Goal: Transaction & Acquisition: Purchase product/service

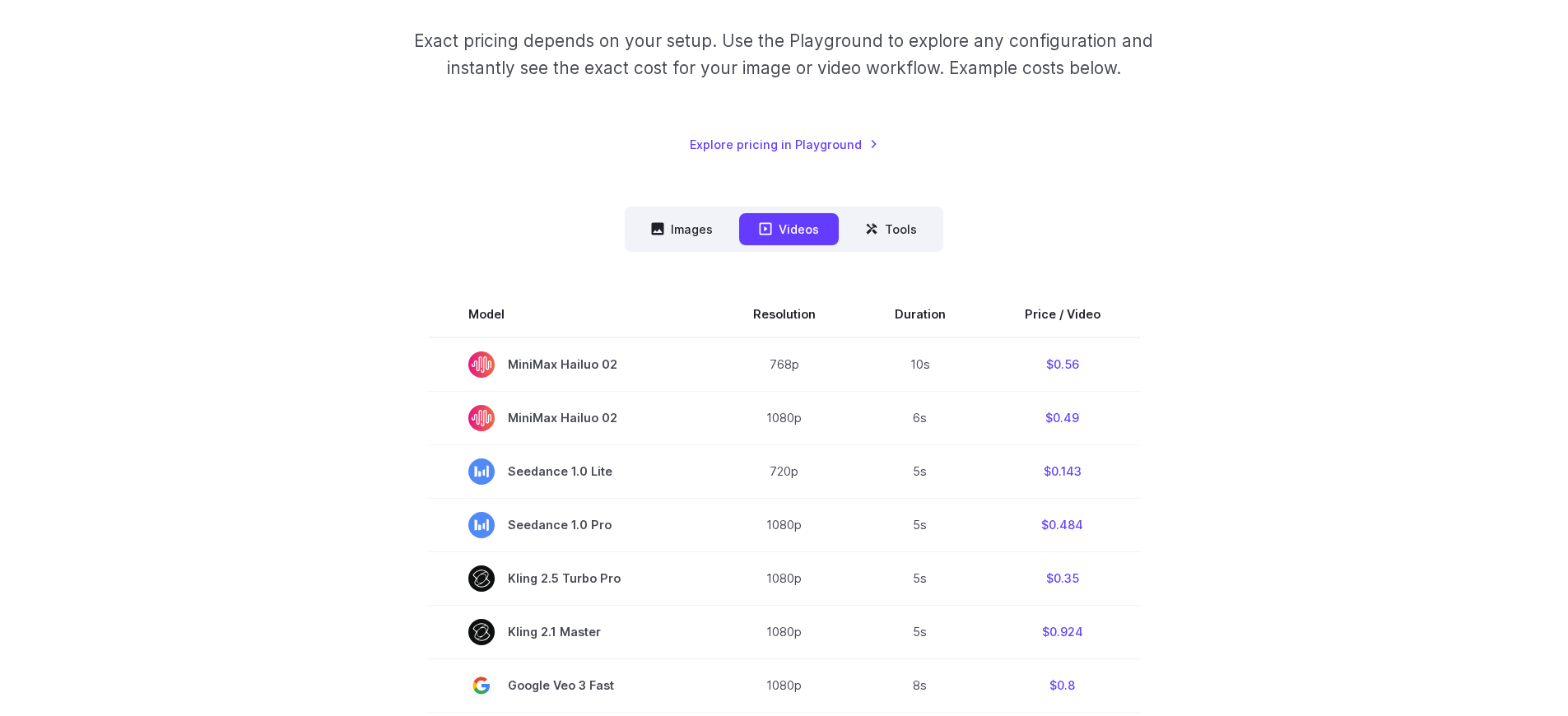
scroll to position [266, 0]
click at [688, 219] on button "Images" at bounding box center [682, 229] width 101 height 32
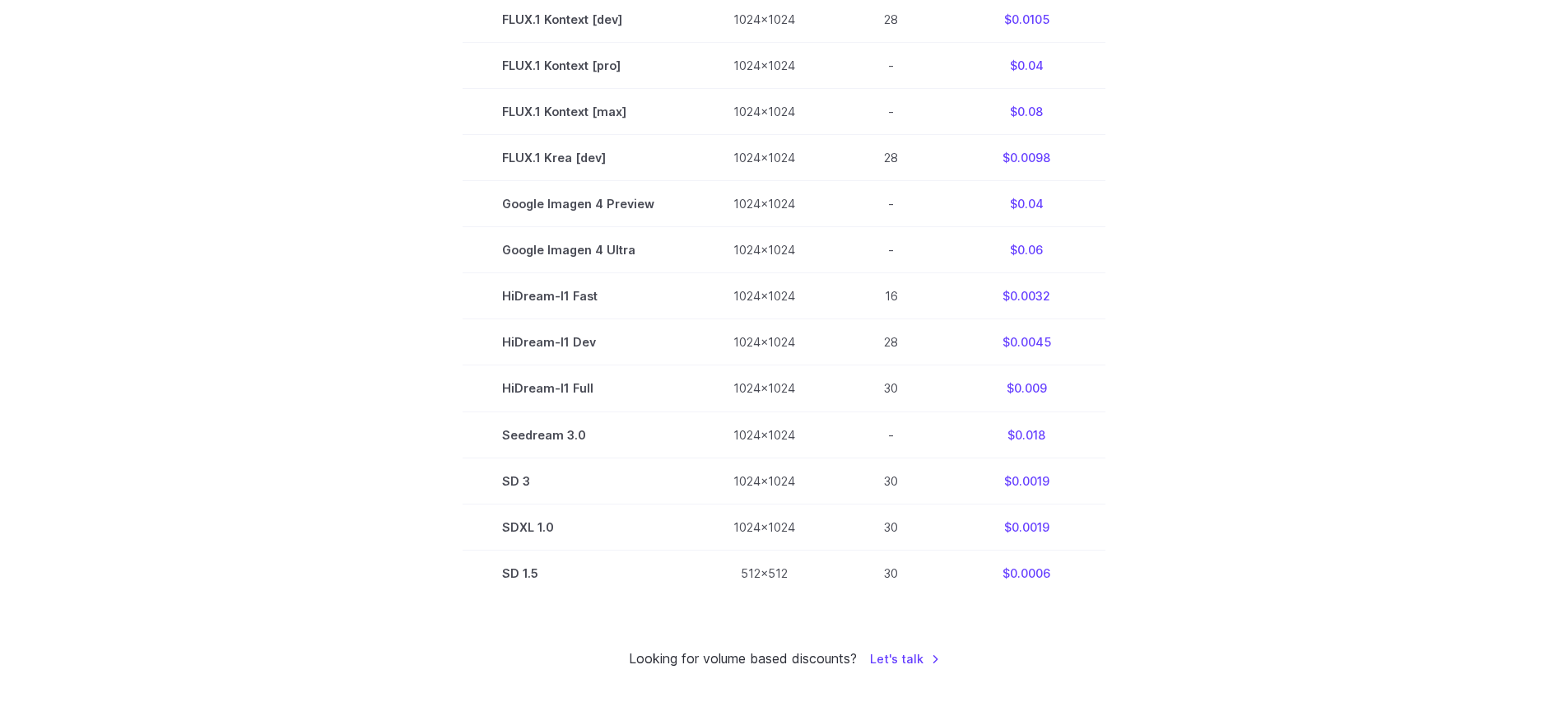
scroll to position [0, 0]
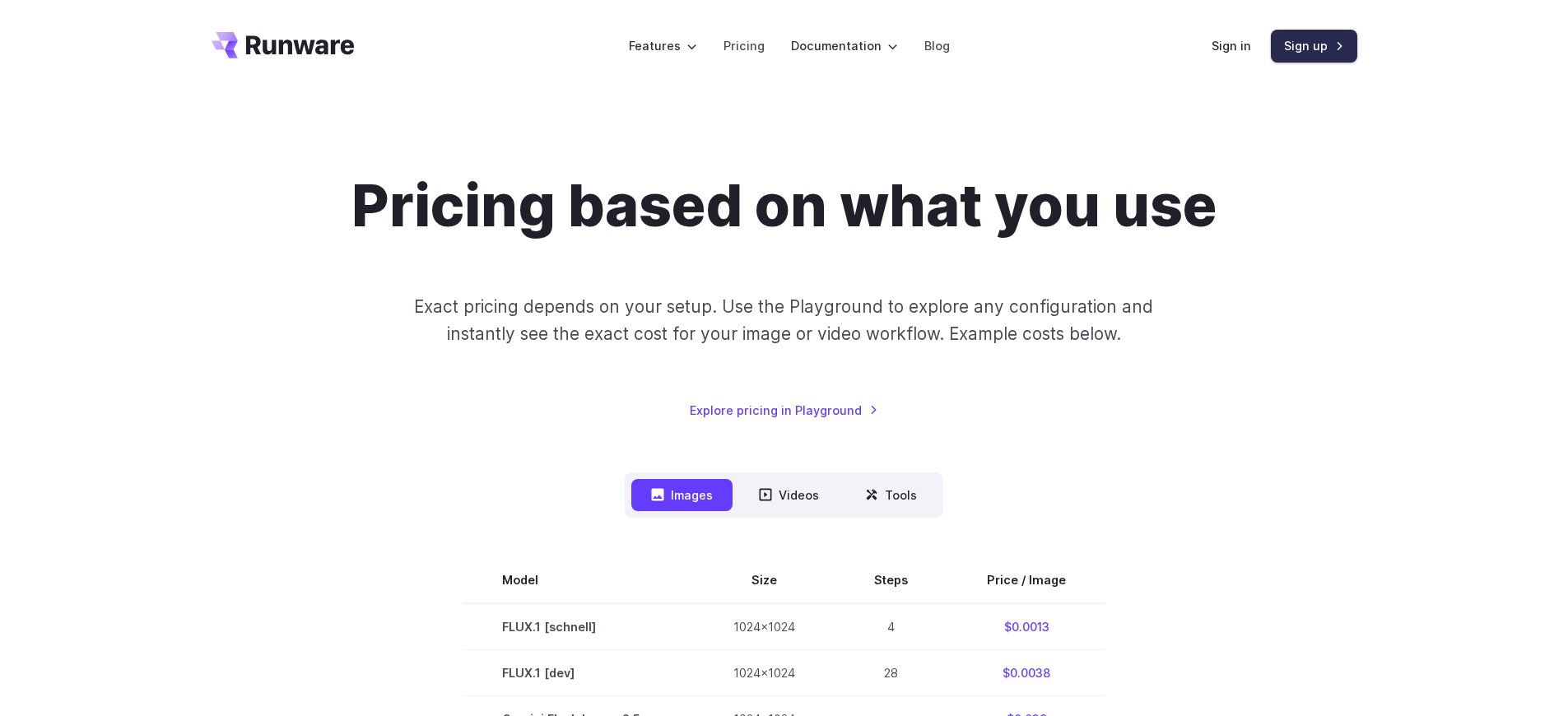
click at [1311, 50] on link "Sign up" at bounding box center [1314, 45] width 87 height 32
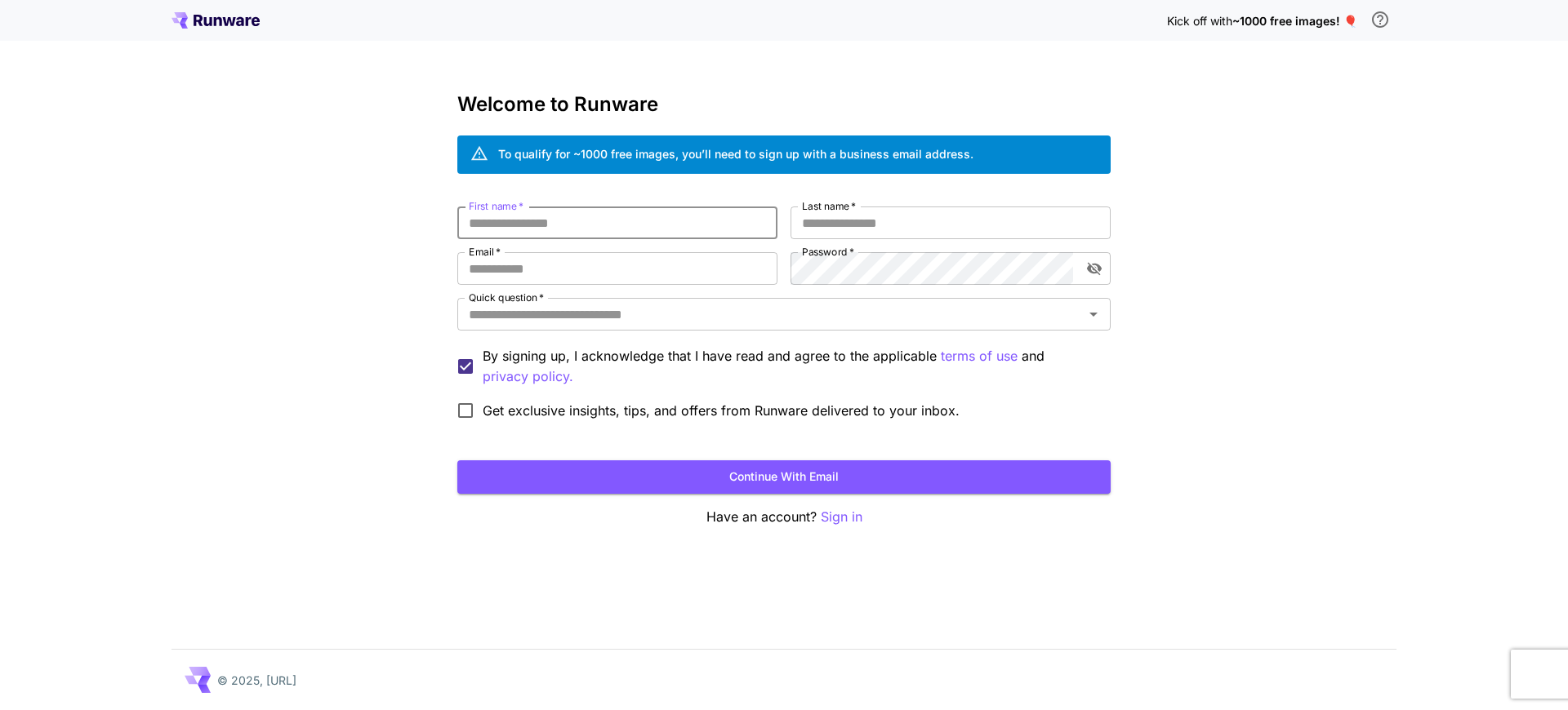
click at [627, 227] on input "First name   *" at bounding box center [618, 223] width 320 height 33
type input "*******"
click at [1336, 226] on div "Kick off with ~1000 free images! 🎈 Welcome to Runware To qualify for ~1000 free…" at bounding box center [784, 355] width 1568 height 710
drag, startPoint x: 572, startPoint y: 263, endPoint x: 608, endPoint y: 259, distance: 36.2
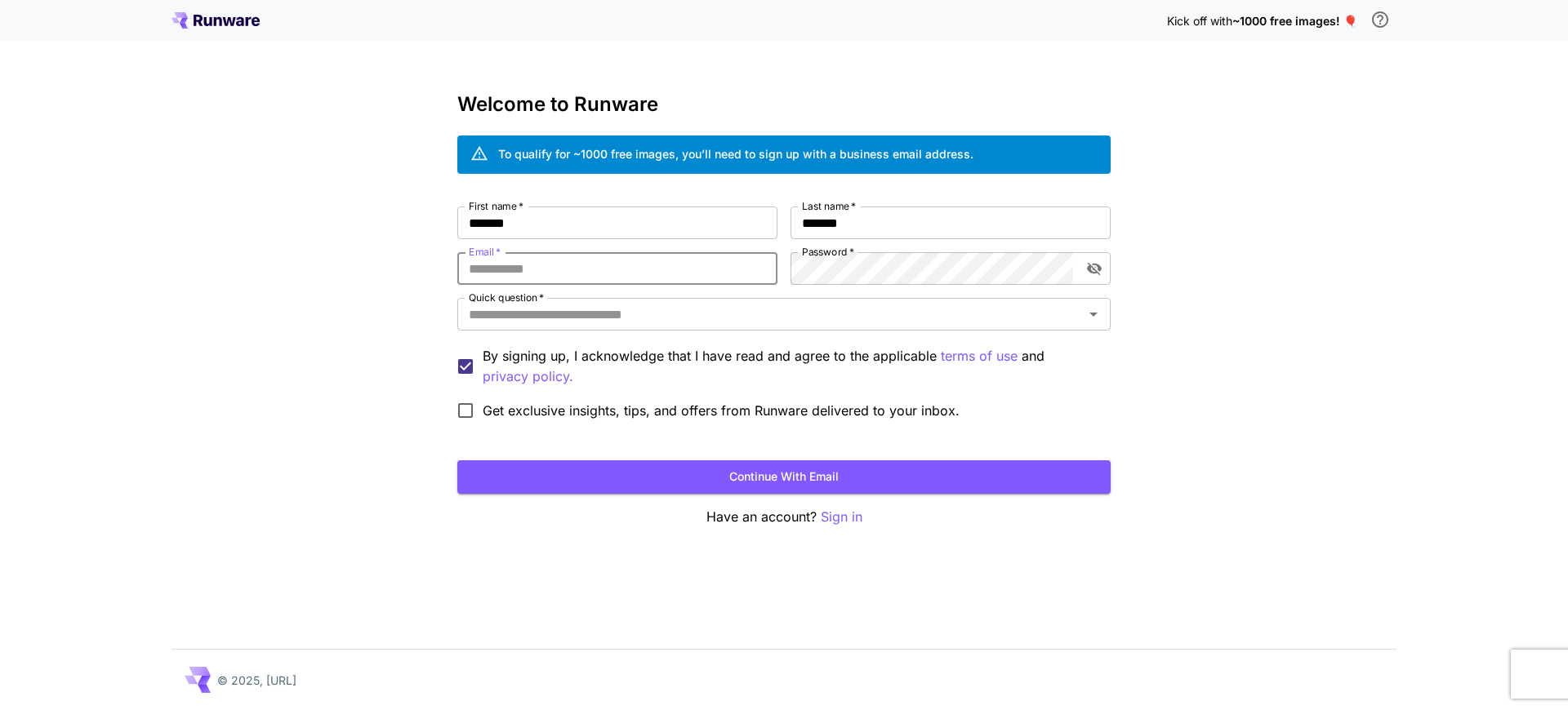
click at [573, 264] on input "Email   *" at bounding box center [618, 268] width 320 height 33
click at [625, 264] on input "Email   *" at bounding box center [618, 268] width 320 height 33
click at [1275, 255] on div "Kick off with ~1000 free images! 🎈 Welcome to Runware To qualify for ~1000 free…" at bounding box center [784, 355] width 1568 height 710
click at [608, 271] on input "Email   *" at bounding box center [618, 268] width 320 height 33
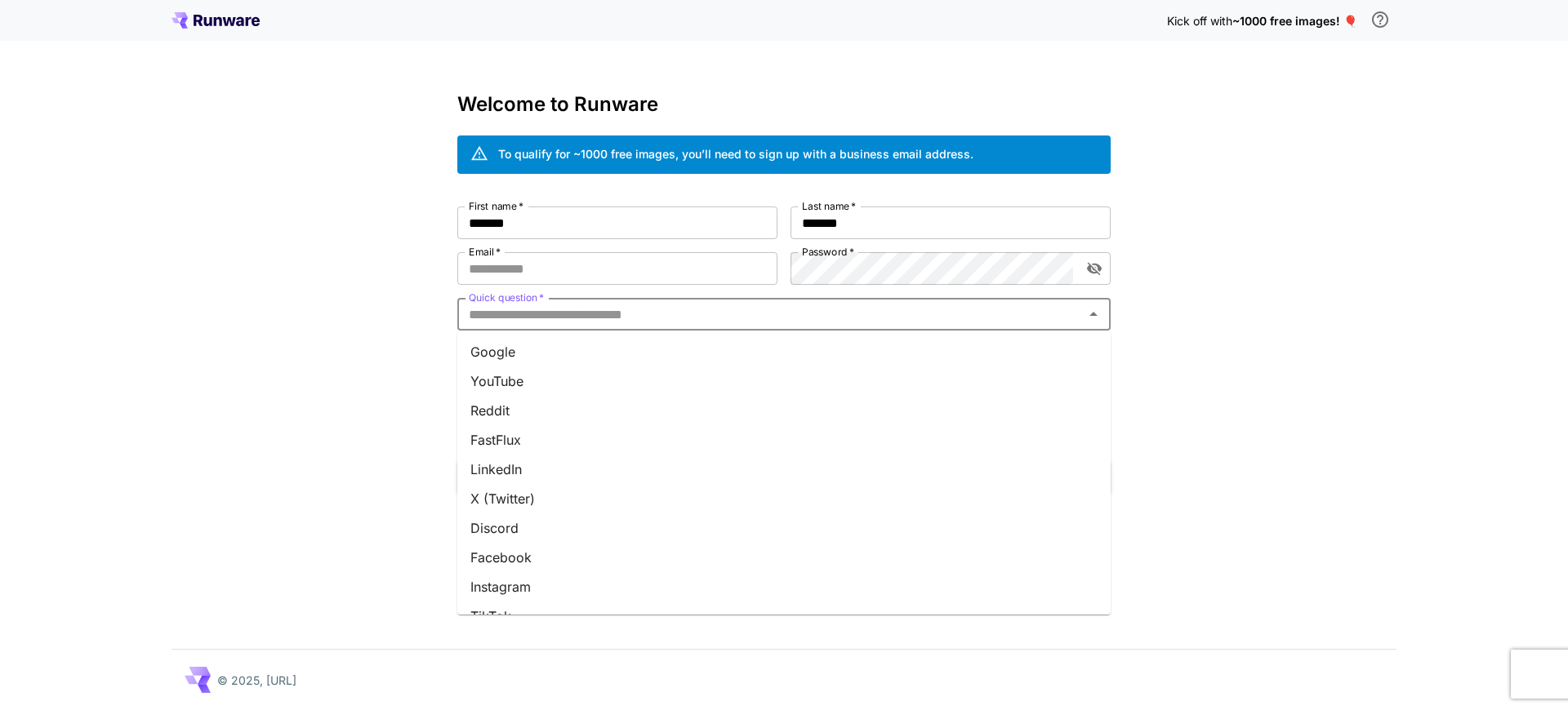
click at [594, 312] on input "Quick question   *" at bounding box center [770, 314] width 617 height 23
click at [552, 266] on input "Email   *" at bounding box center [618, 268] width 320 height 33
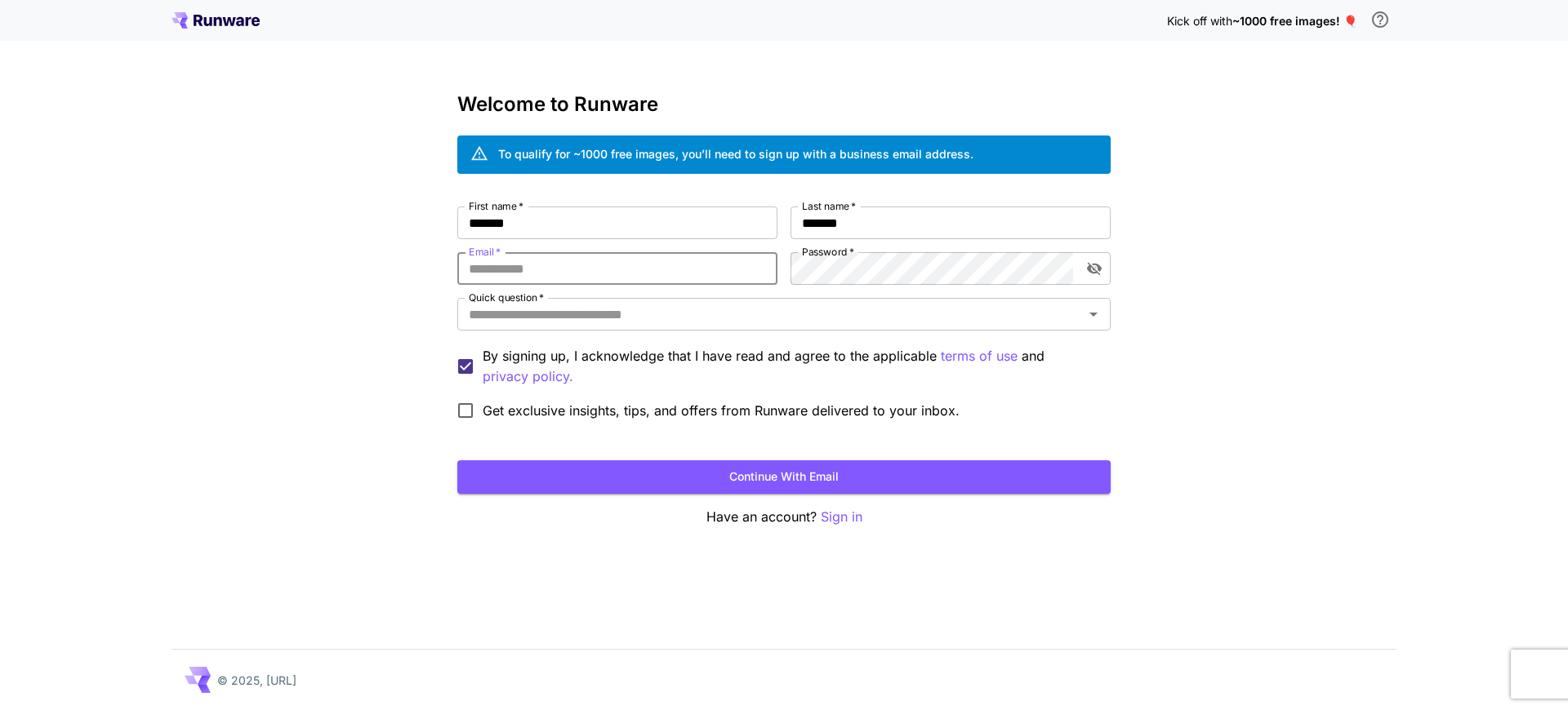
click at [576, 264] on input "Email   *" at bounding box center [618, 268] width 320 height 33
click at [559, 269] on input "Email   *" at bounding box center [618, 268] width 320 height 33
click at [1254, 236] on div "Kick off with ~1000 free images! 🎈 Welcome to Runware To qualify for ~1000 free…" at bounding box center [784, 355] width 1568 height 710
click at [584, 258] on input "Email   *" at bounding box center [618, 268] width 320 height 33
type input "**********"
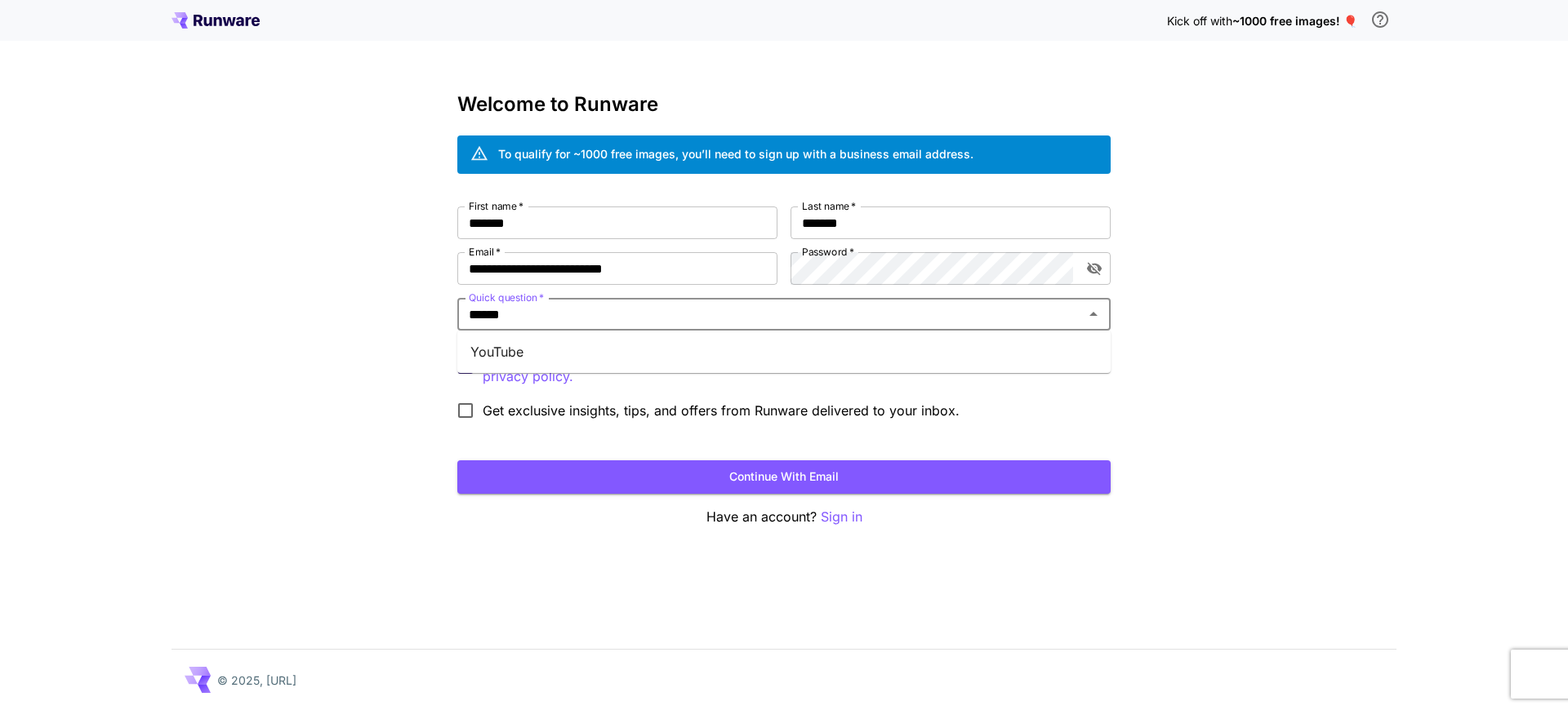
type input "*******"
click at [623, 350] on li "YouTube" at bounding box center [784, 351] width 653 height 29
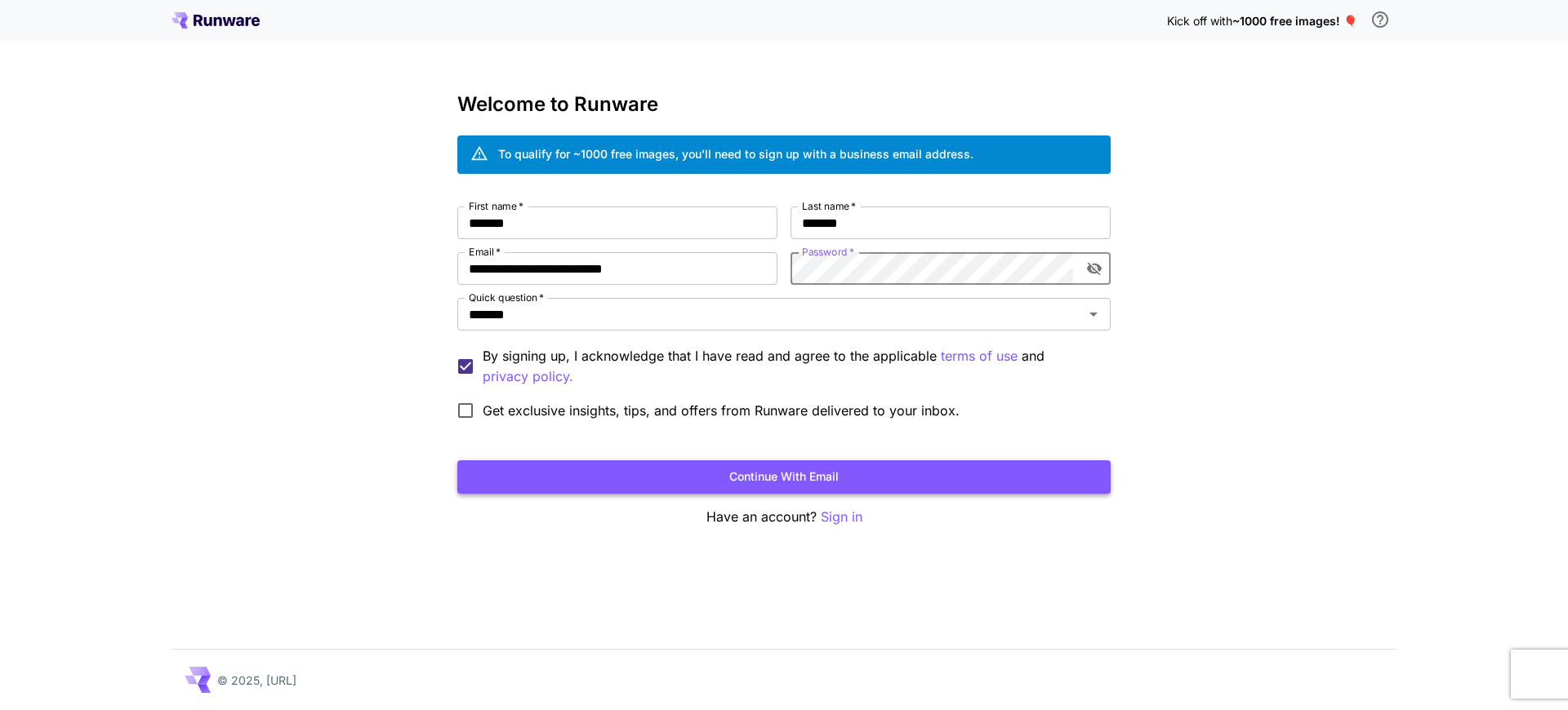
click at [715, 477] on button "Continue with email" at bounding box center [784, 477] width 653 height 33
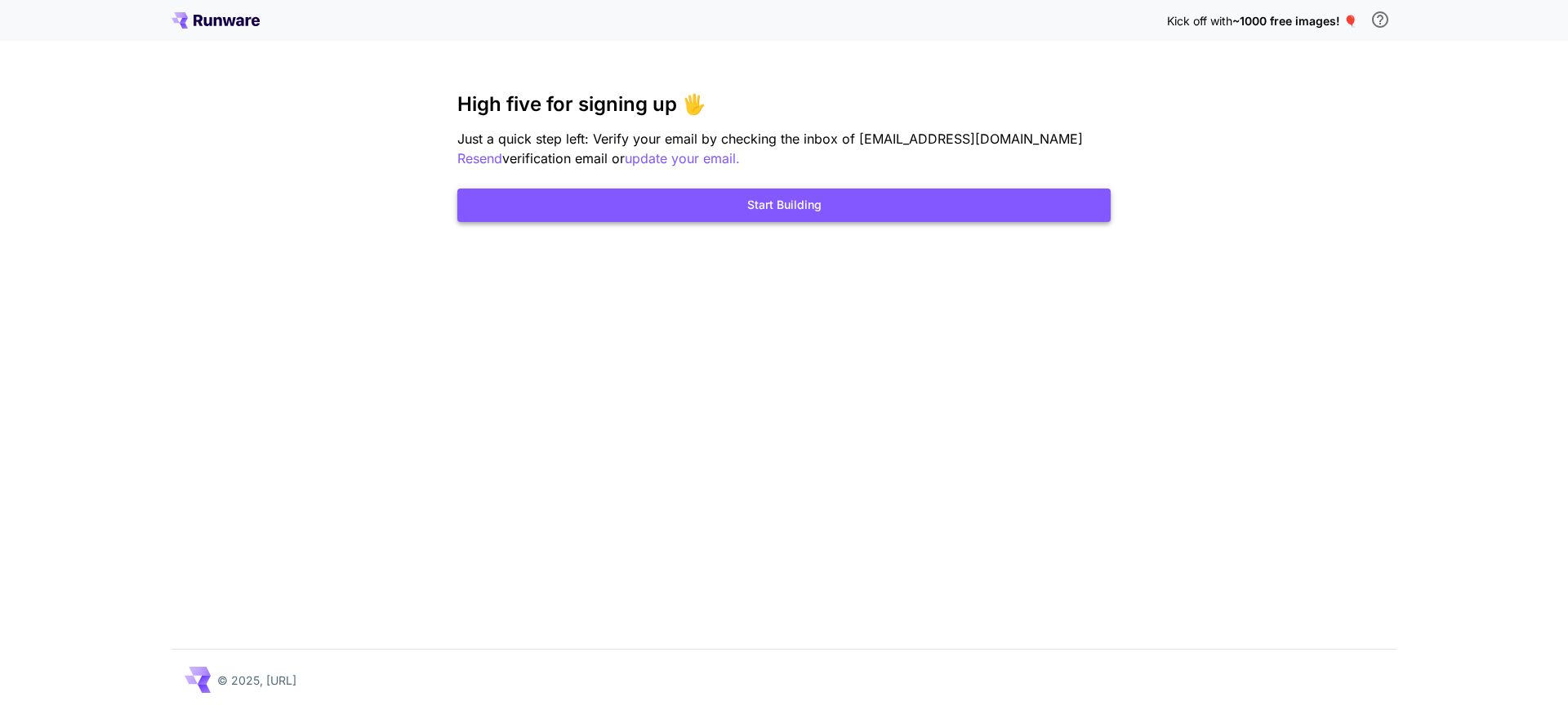
click at [852, 202] on button "Start Building" at bounding box center [784, 205] width 653 height 33
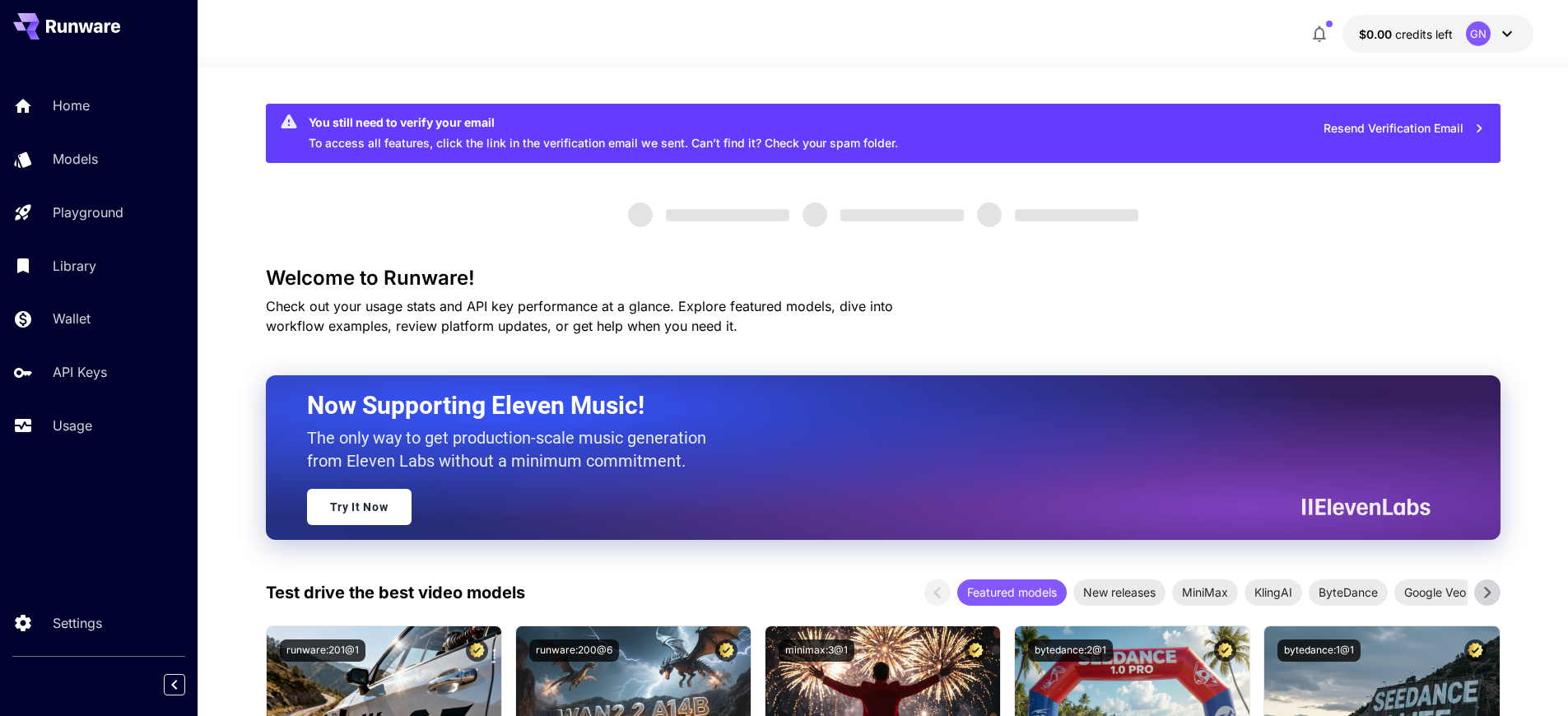
click at [1459, 39] on button "$0.00 credits left GN" at bounding box center [1438, 34] width 191 height 38
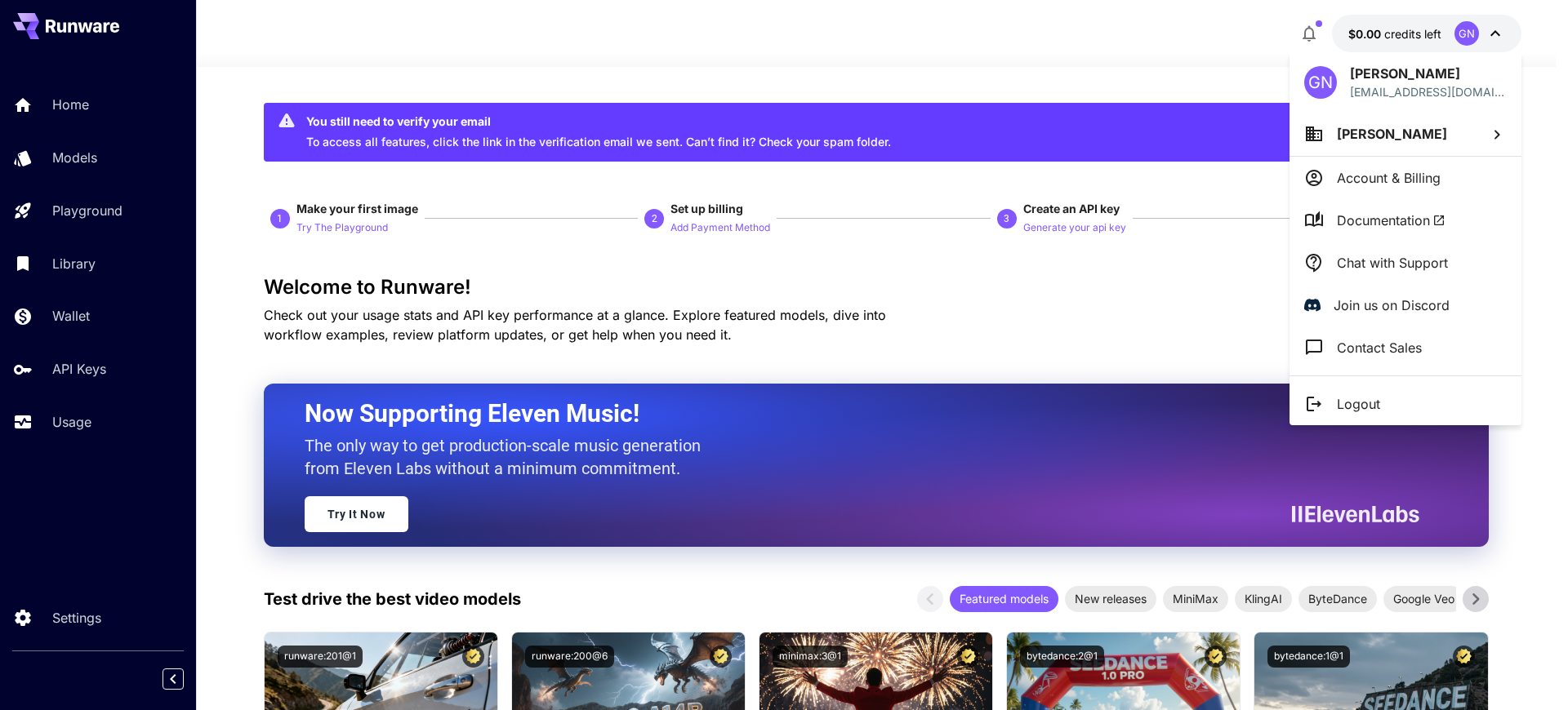
click at [1411, 35] on div at bounding box center [784, 355] width 1568 height 710
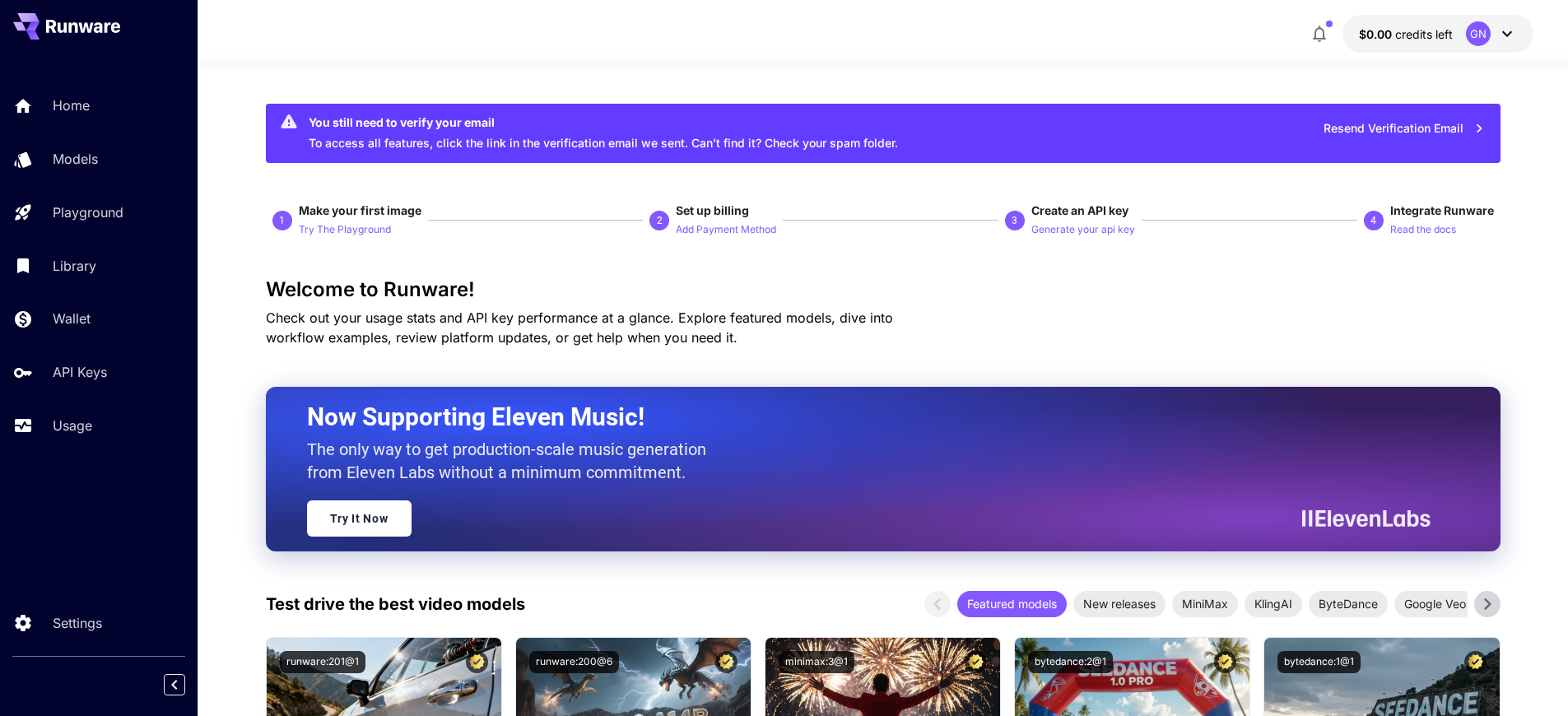
click at [1429, 31] on span "credits left" at bounding box center [1424, 34] width 58 height 14
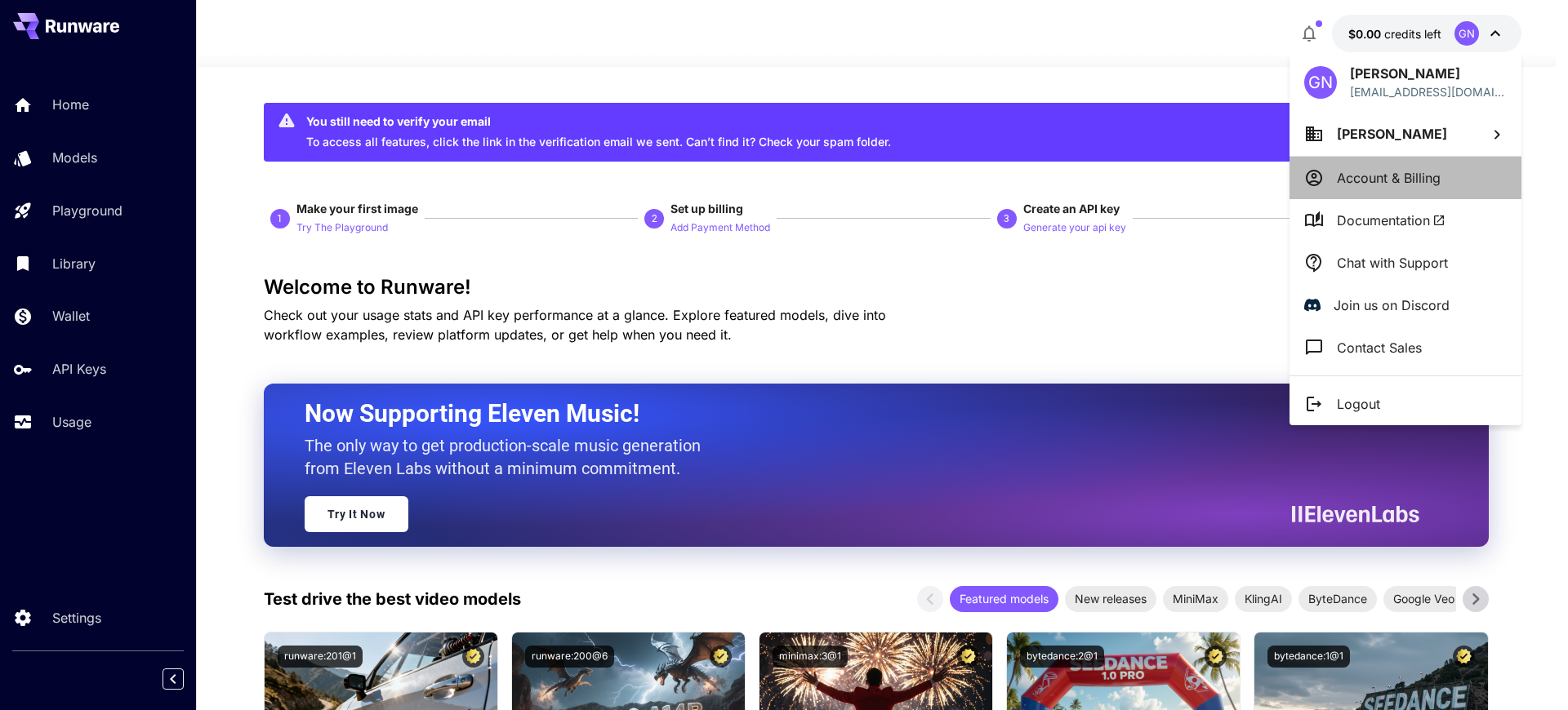
click at [1393, 175] on p "Account & Billing" at bounding box center [1389, 178] width 103 height 19
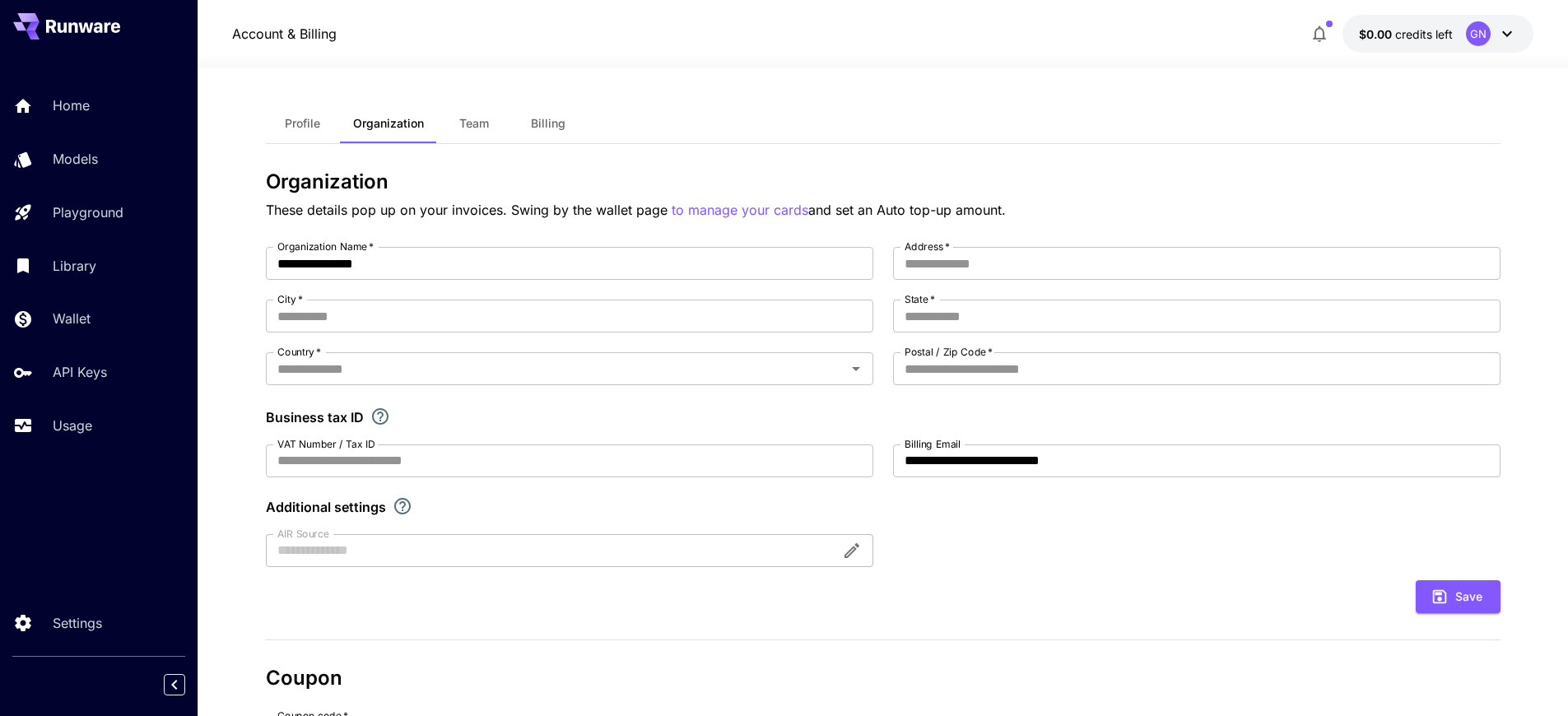
click at [548, 132] on button "Billing" at bounding box center [548, 123] width 74 height 40
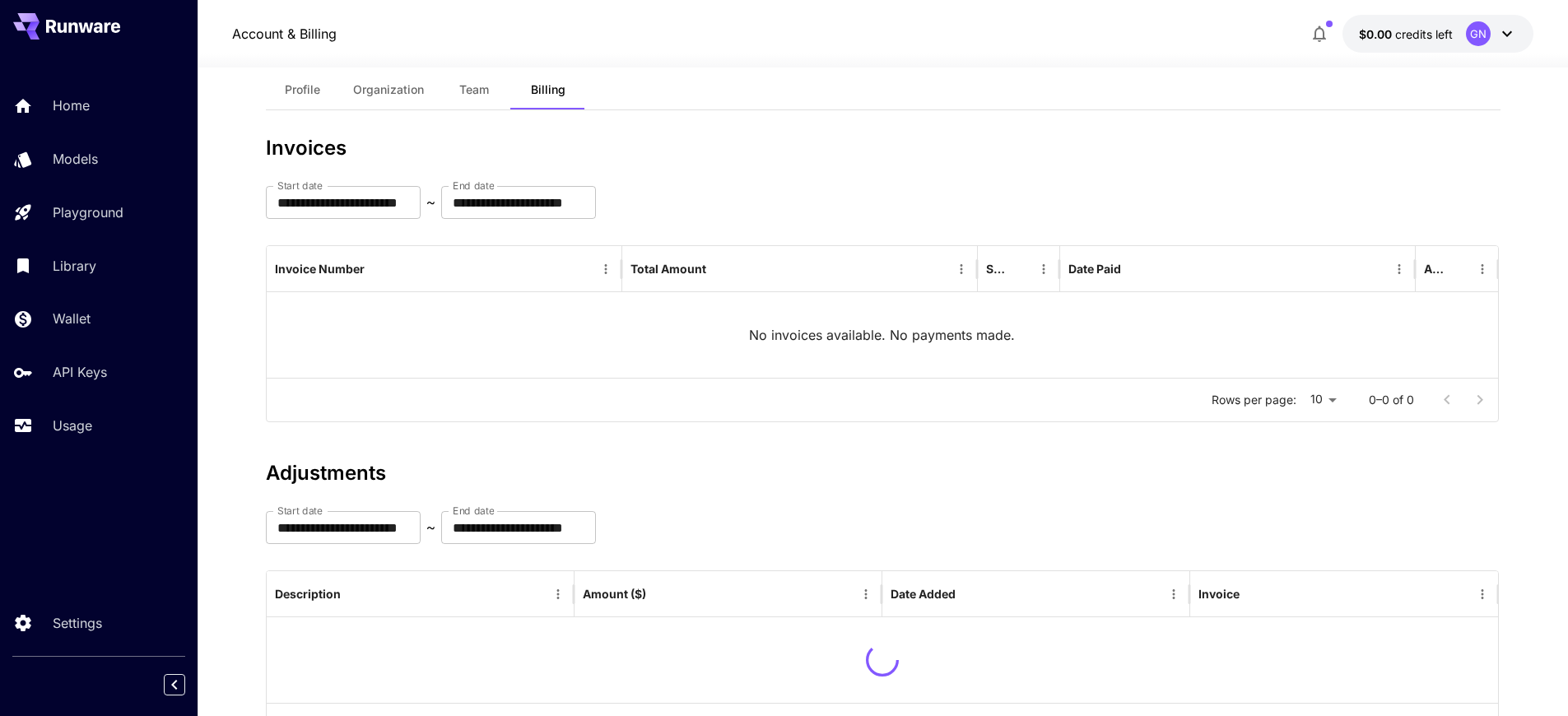
scroll to position [114, 0]
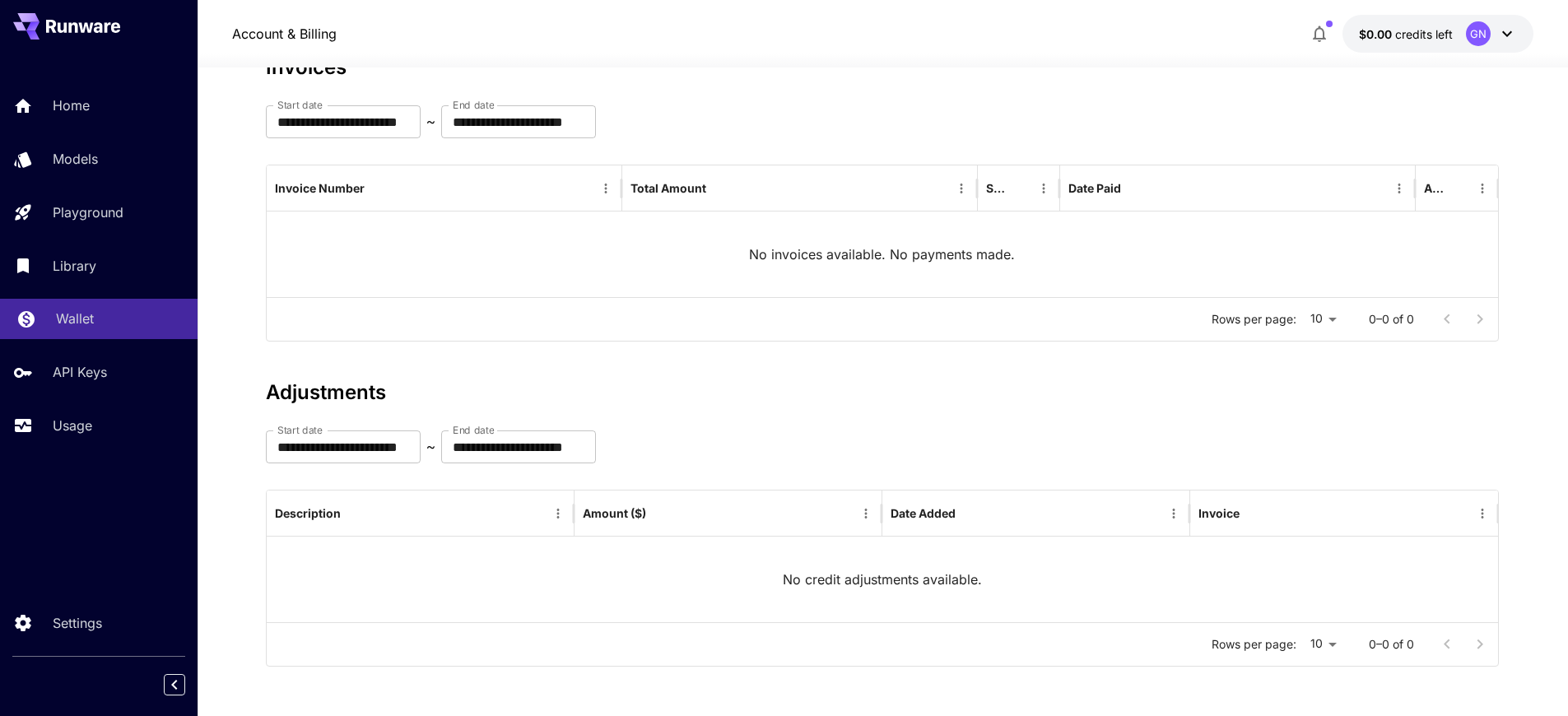
click at [83, 319] on p "Wallet" at bounding box center [75, 318] width 38 height 19
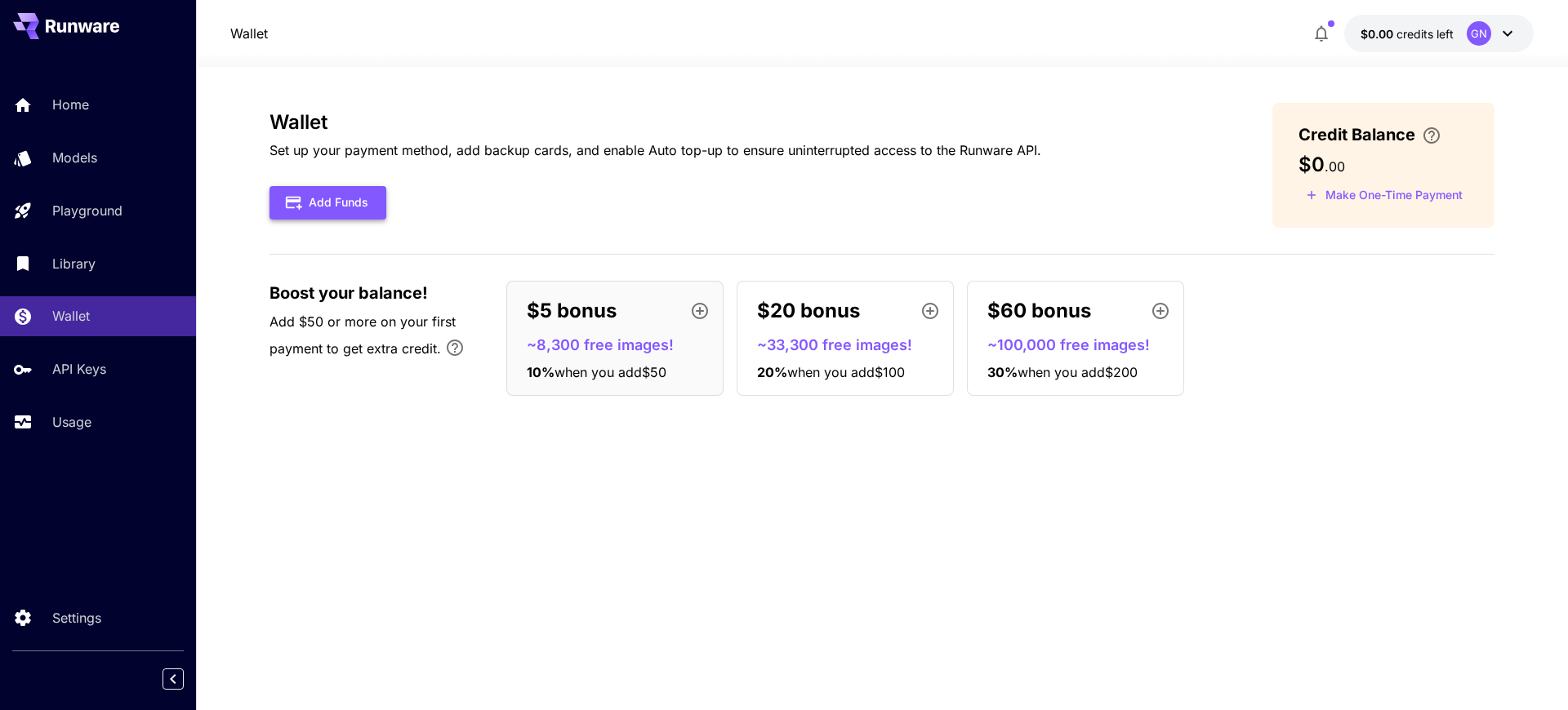
click at [341, 203] on button "Add Funds" at bounding box center [328, 203] width 117 height 33
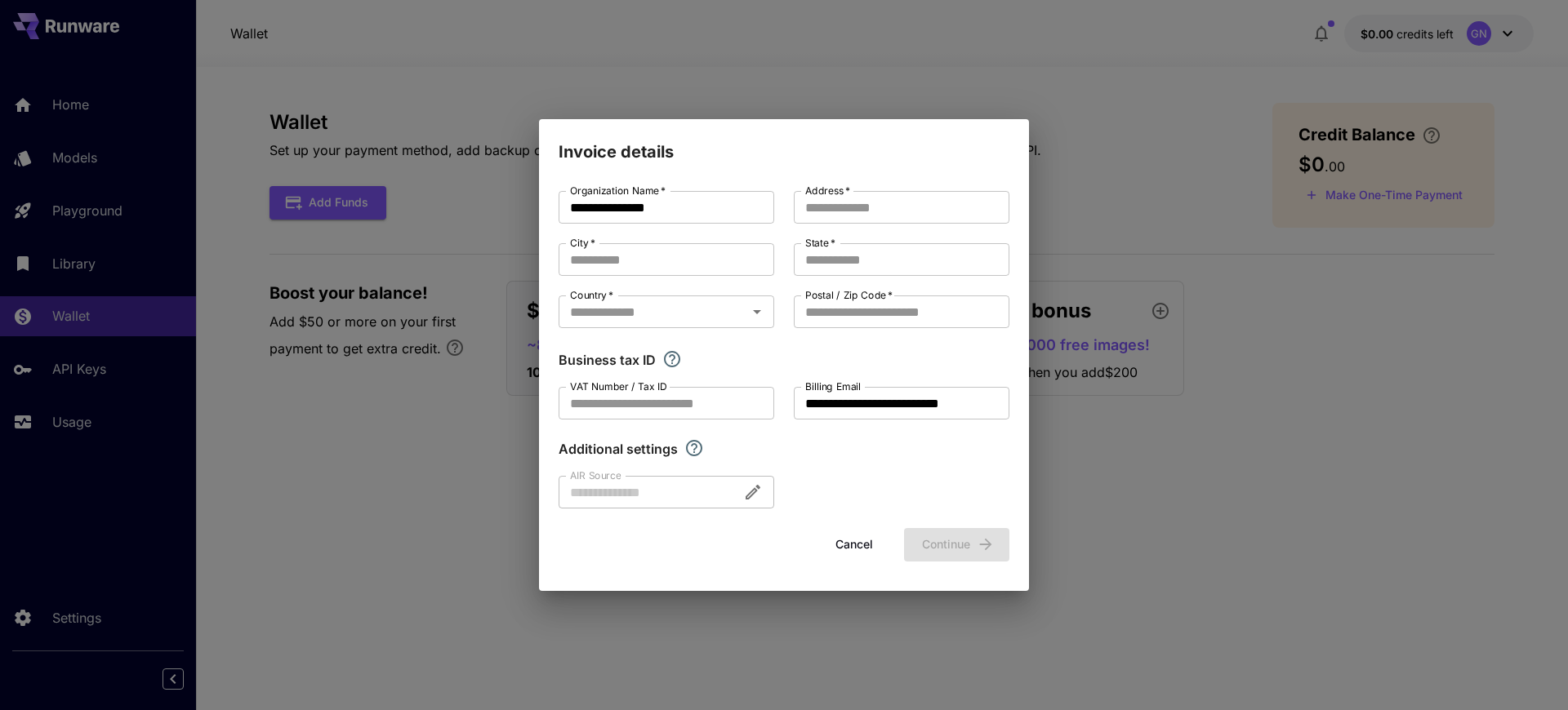
click at [1144, 282] on div "**********" at bounding box center [784, 355] width 1568 height 710
click at [839, 543] on button "Cancel" at bounding box center [855, 545] width 73 height 33
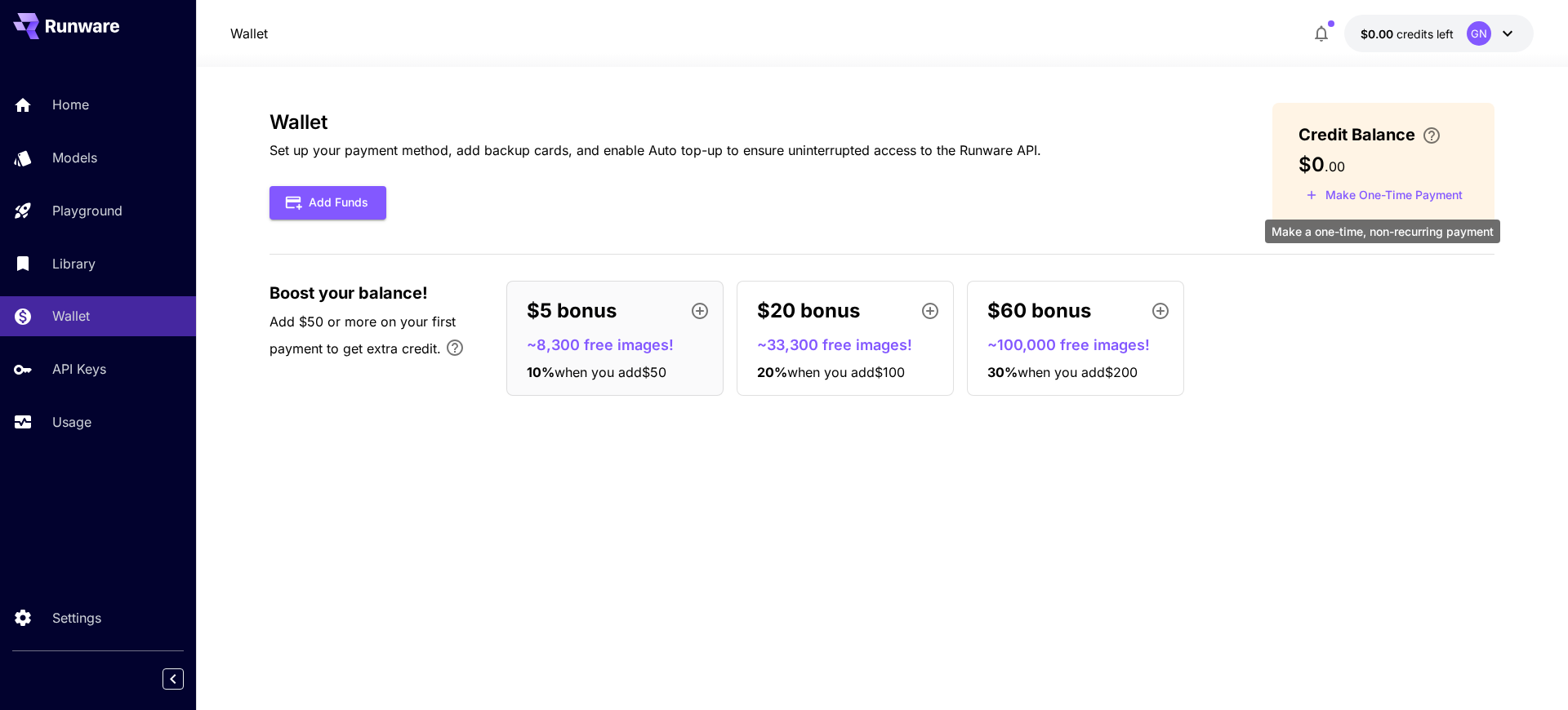
click at [1388, 197] on button "Make One-Time Payment" at bounding box center [1384, 195] width 172 height 25
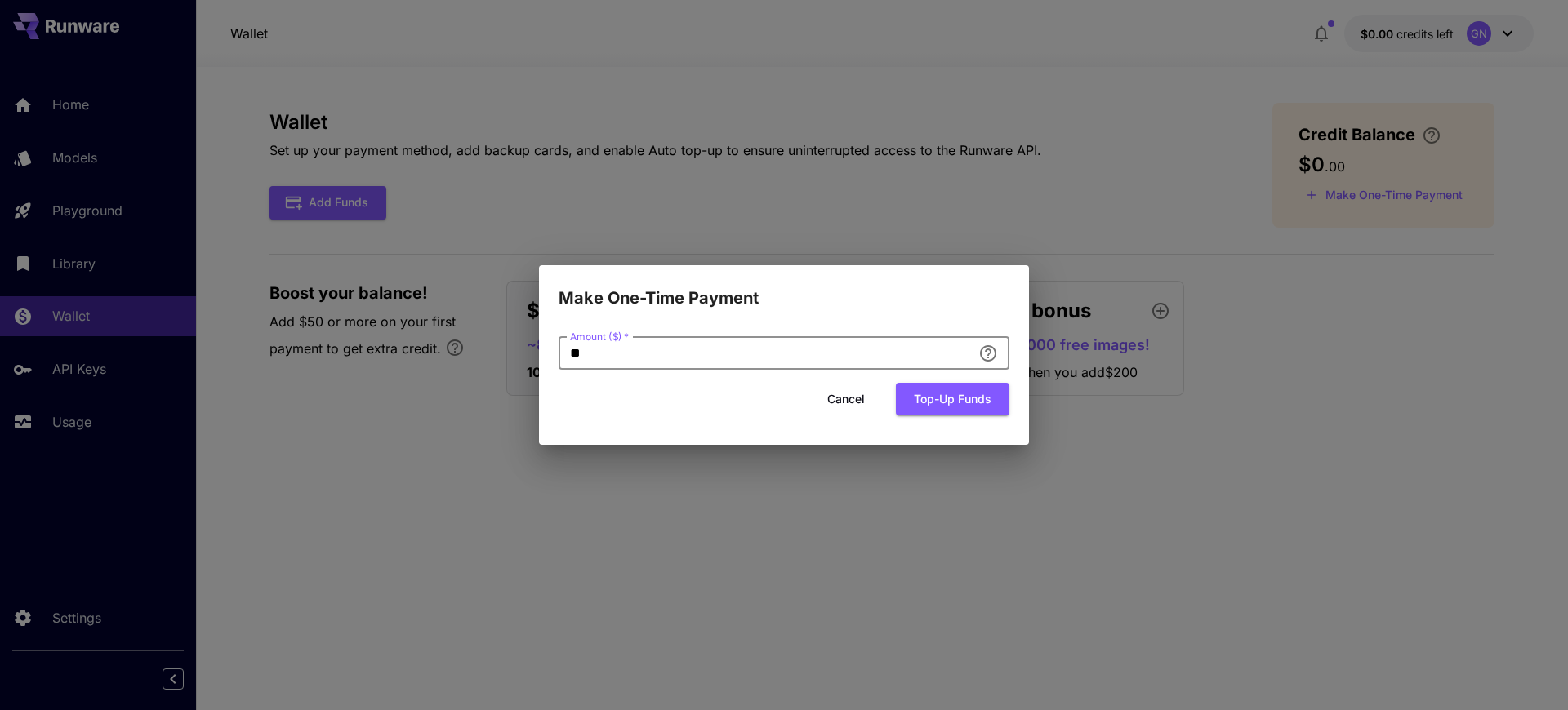
click at [645, 355] on input "**" at bounding box center [764, 353] width 413 height 33
click at [663, 400] on div "Cancel Top-up funds" at bounding box center [784, 400] width 451 height 33
click at [966, 400] on button "Top-up funds" at bounding box center [953, 400] width 113 height 33
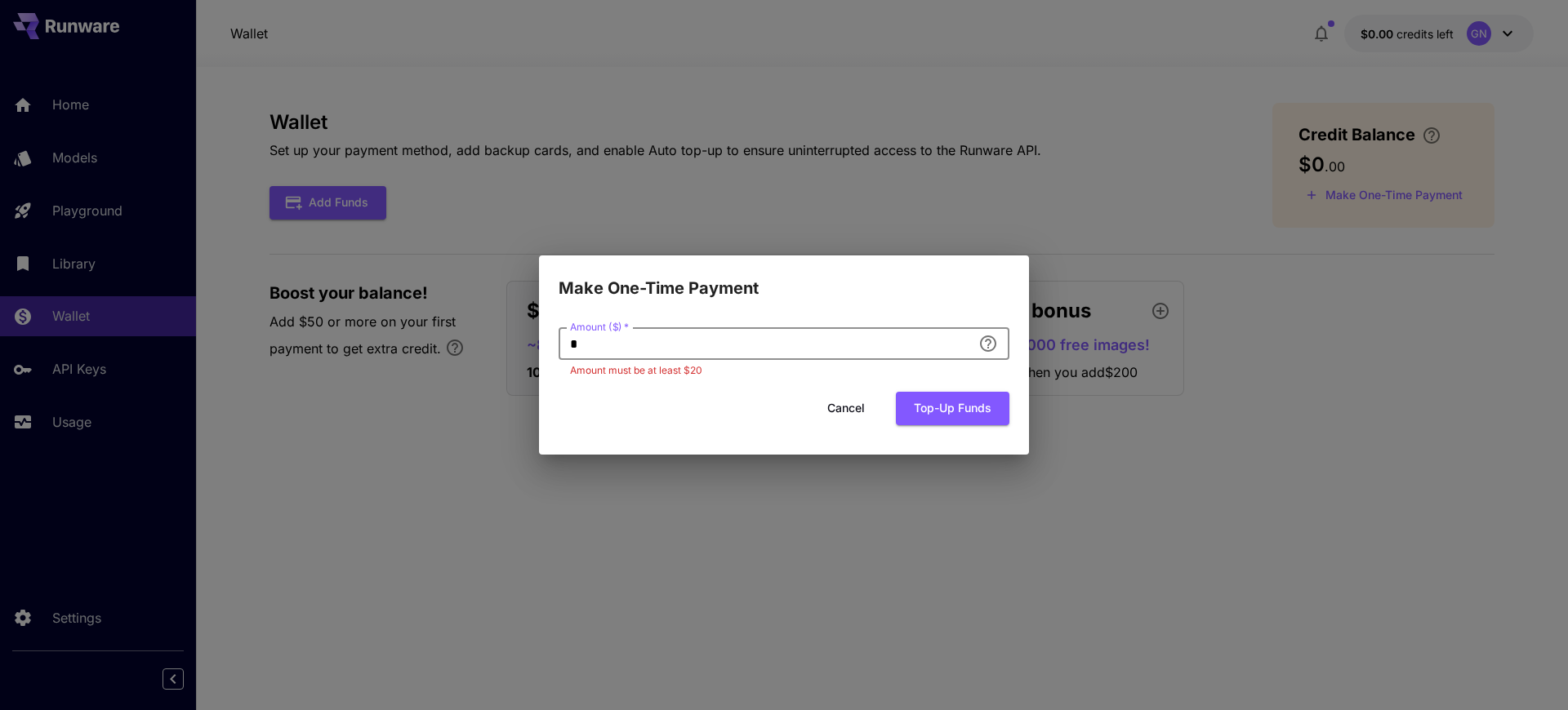
click at [731, 344] on input "*" at bounding box center [764, 343] width 413 height 33
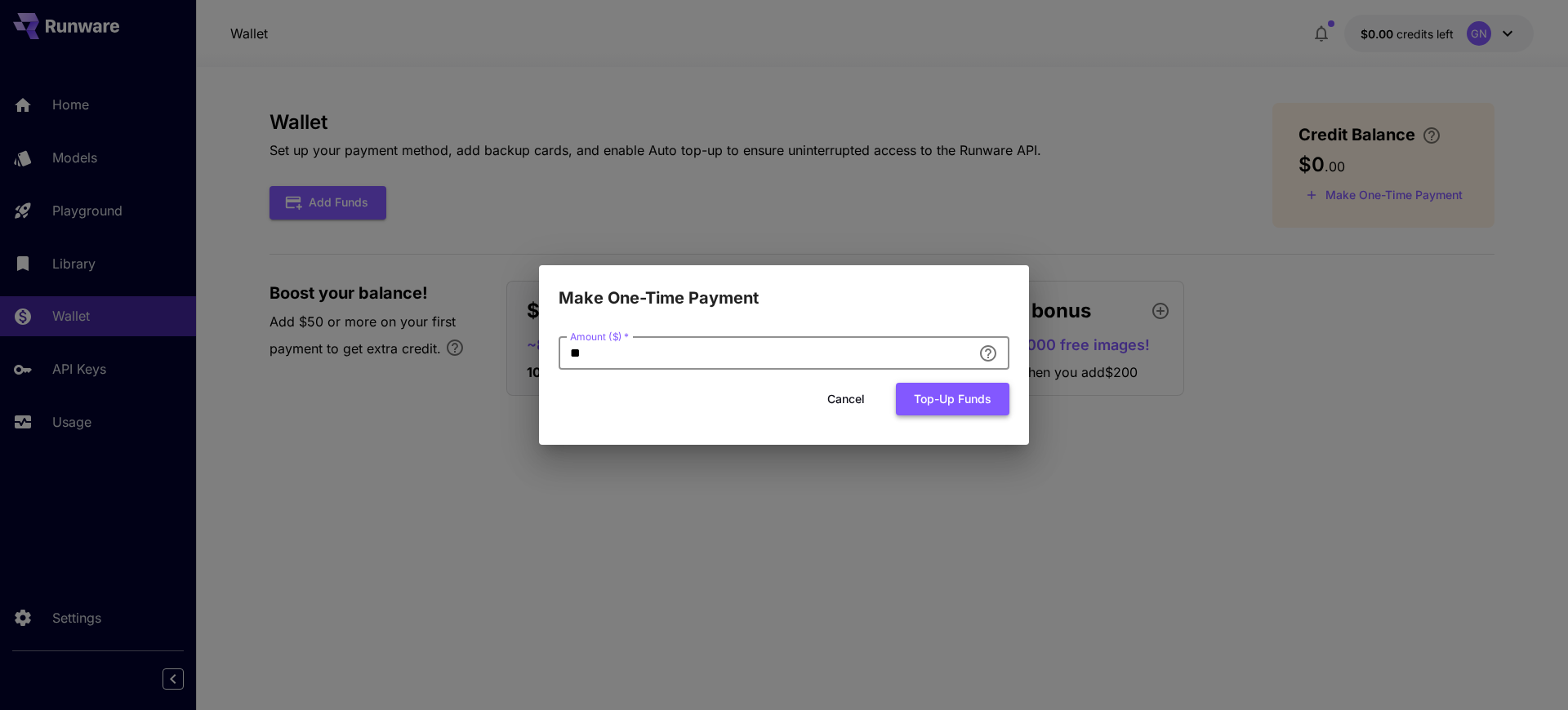
type input "**"
click at [944, 400] on button "Top-up funds" at bounding box center [953, 400] width 113 height 33
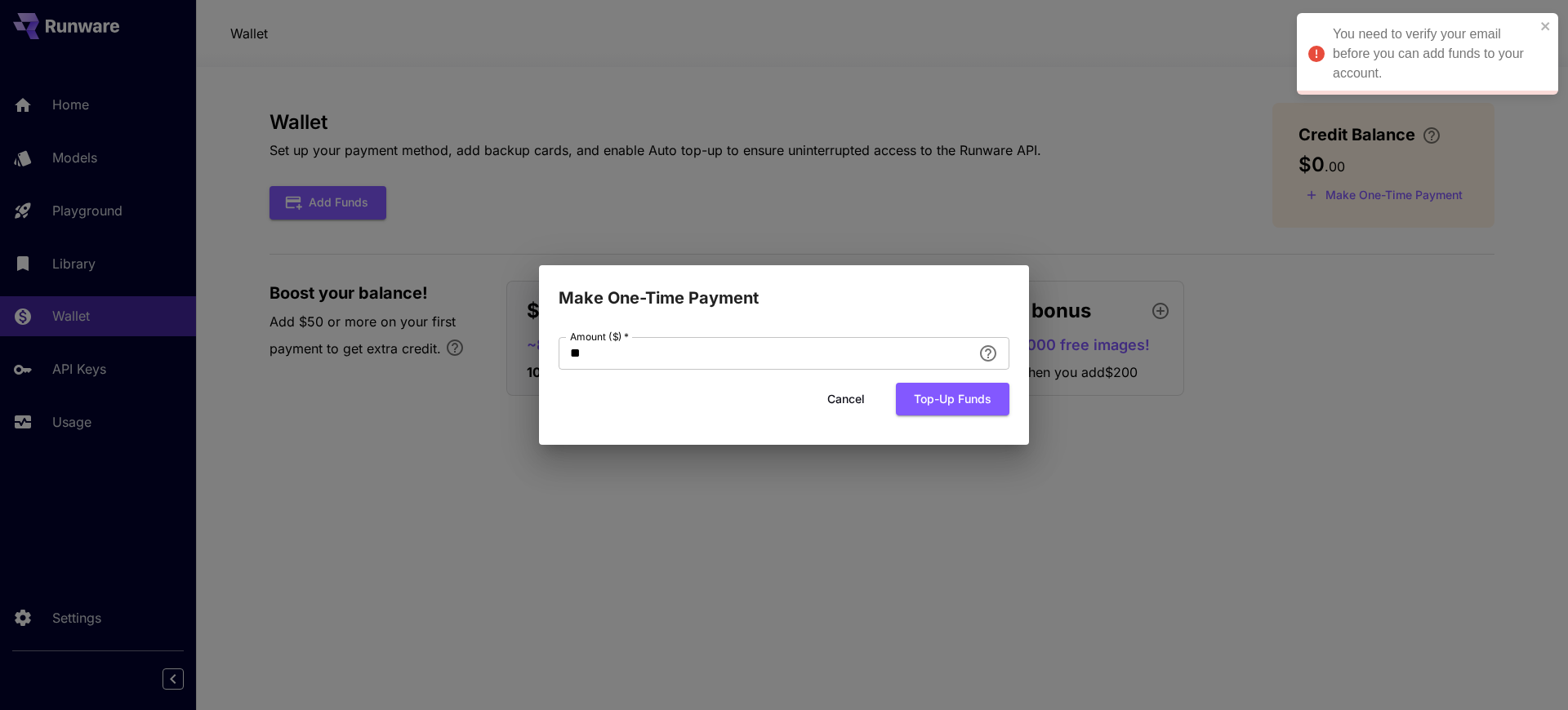
click at [1184, 159] on div "Make One-Time Payment Amount ($)   * ** Amount ($)   * Cancel Top-up funds" at bounding box center [784, 355] width 1568 height 710
click at [1091, 141] on div "Make One-Time Payment Amount ($)   * ** Amount ($)   * Cancel Top-up funds" at bounding box center [784, 355] width 1568 height 710
click at [1541, 27] on icon "close" at bounding box center [1546, 26] width 12 height 13
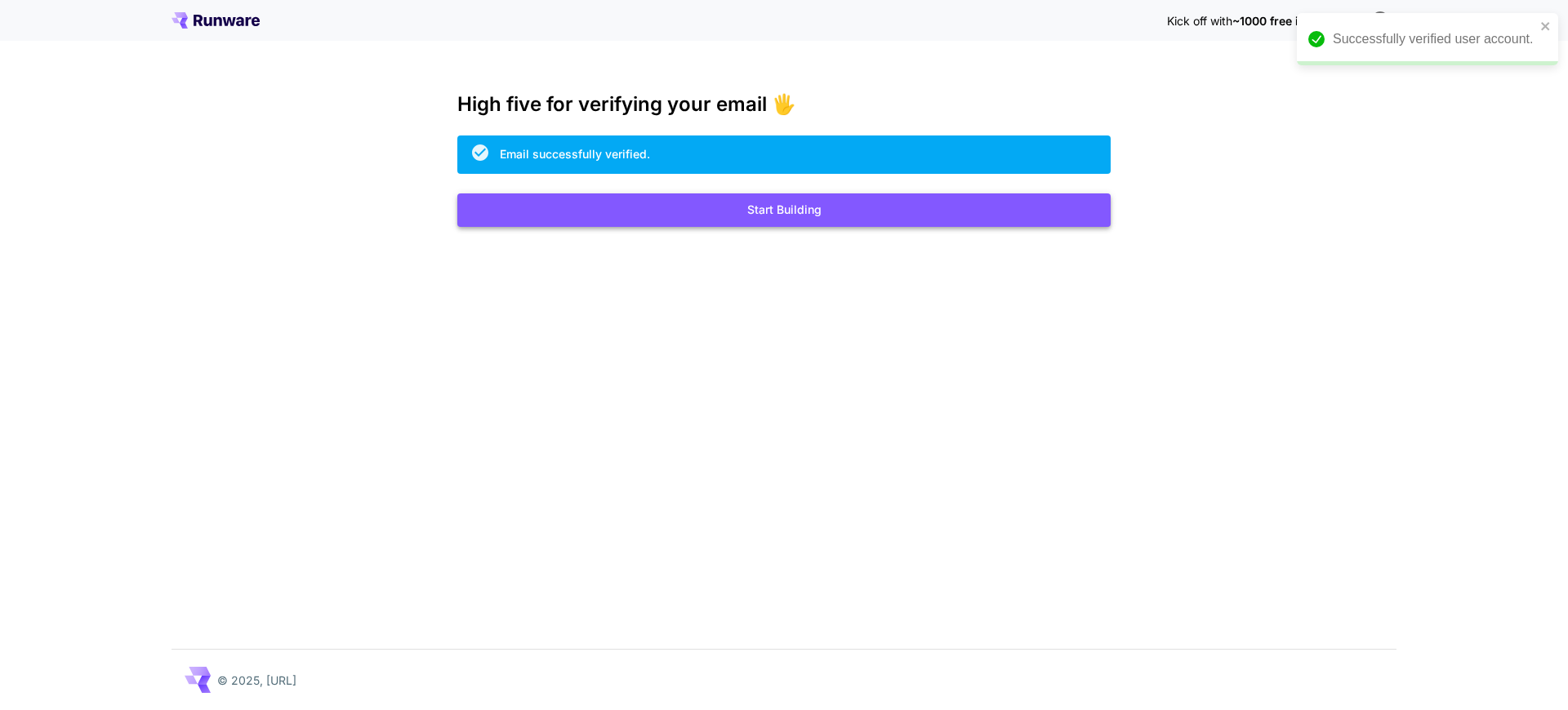
click at [847, 211] on button "Start Building" at bounding box center [784, 210] width 653 height 33
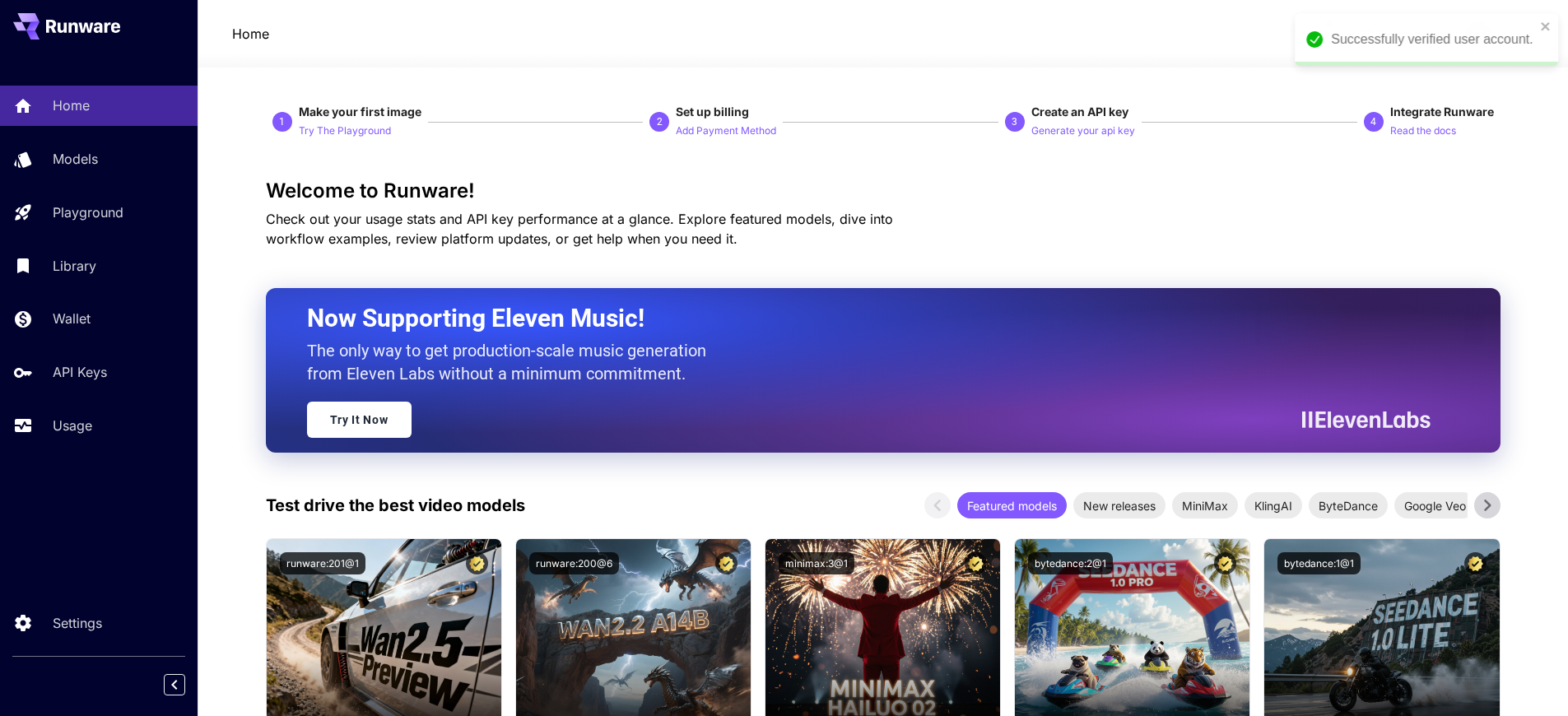
click at [1536, 29] on div "Successfully verified user account." at bounding box center [1421, 39] width 239 height 29
click at [1539, 25] on div "Successfully verified user account." at bounding box center [1421, 39] width 239 height 29
click at [1437, 32] on span "credits left" at bounding box center [1424, 34] width 58 height 14
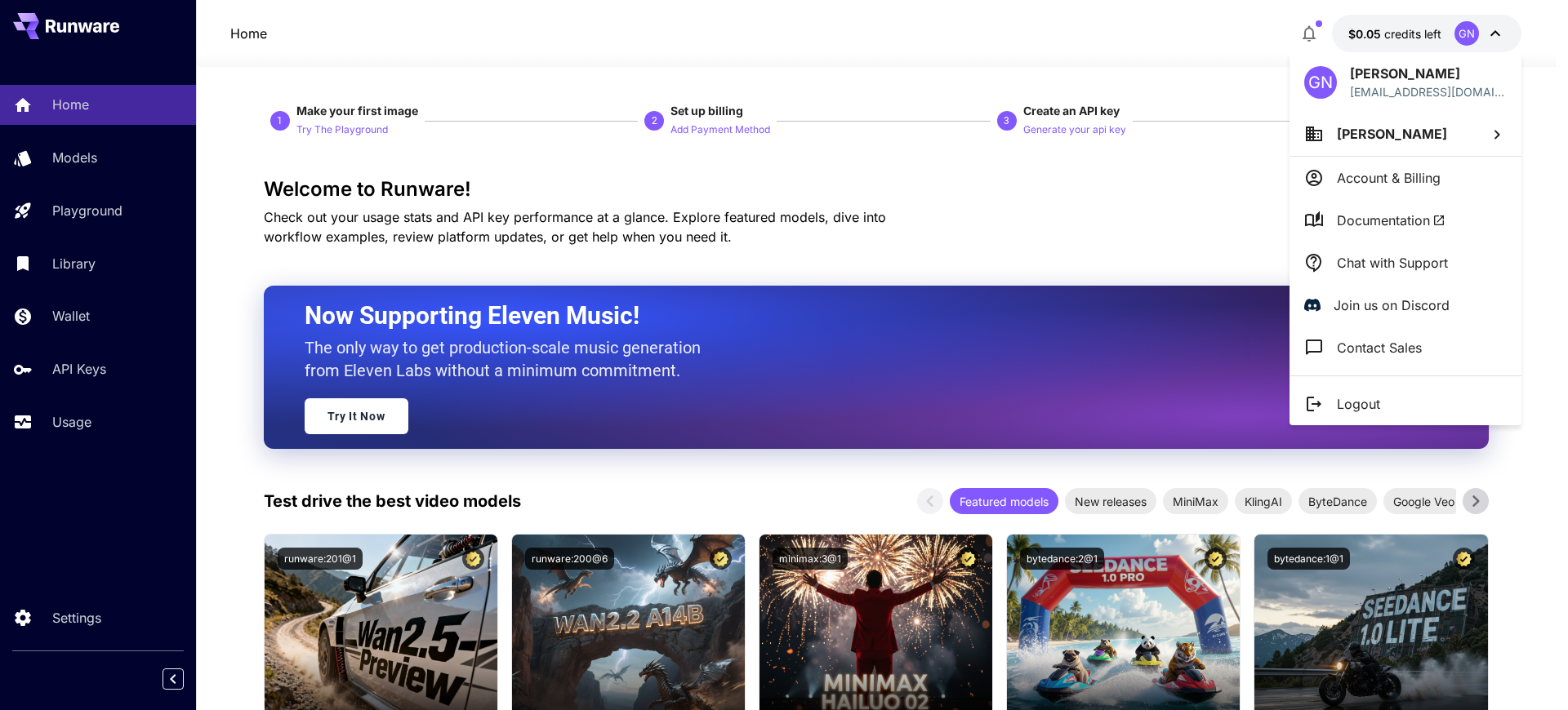
click at [1424, 30] on div at bounding box center [784, 355] width 1568 height 710
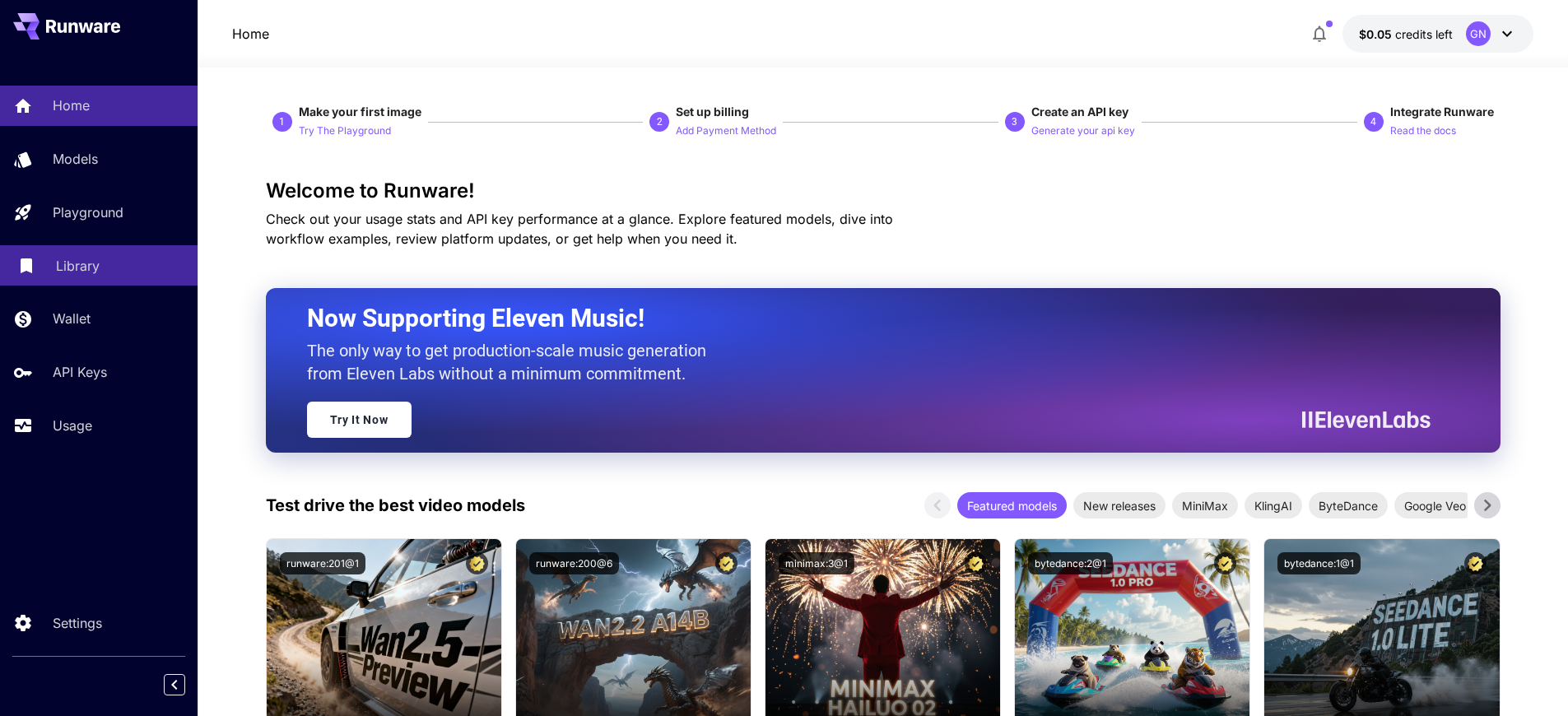
drag, startPoint x: 76, startPoint y: 317, endPoint x: 85, endPoint y: 259, distance: 58.7
click at [76, 317] on p "Wallet" at bounding box center [72, 318] width 38 height 19
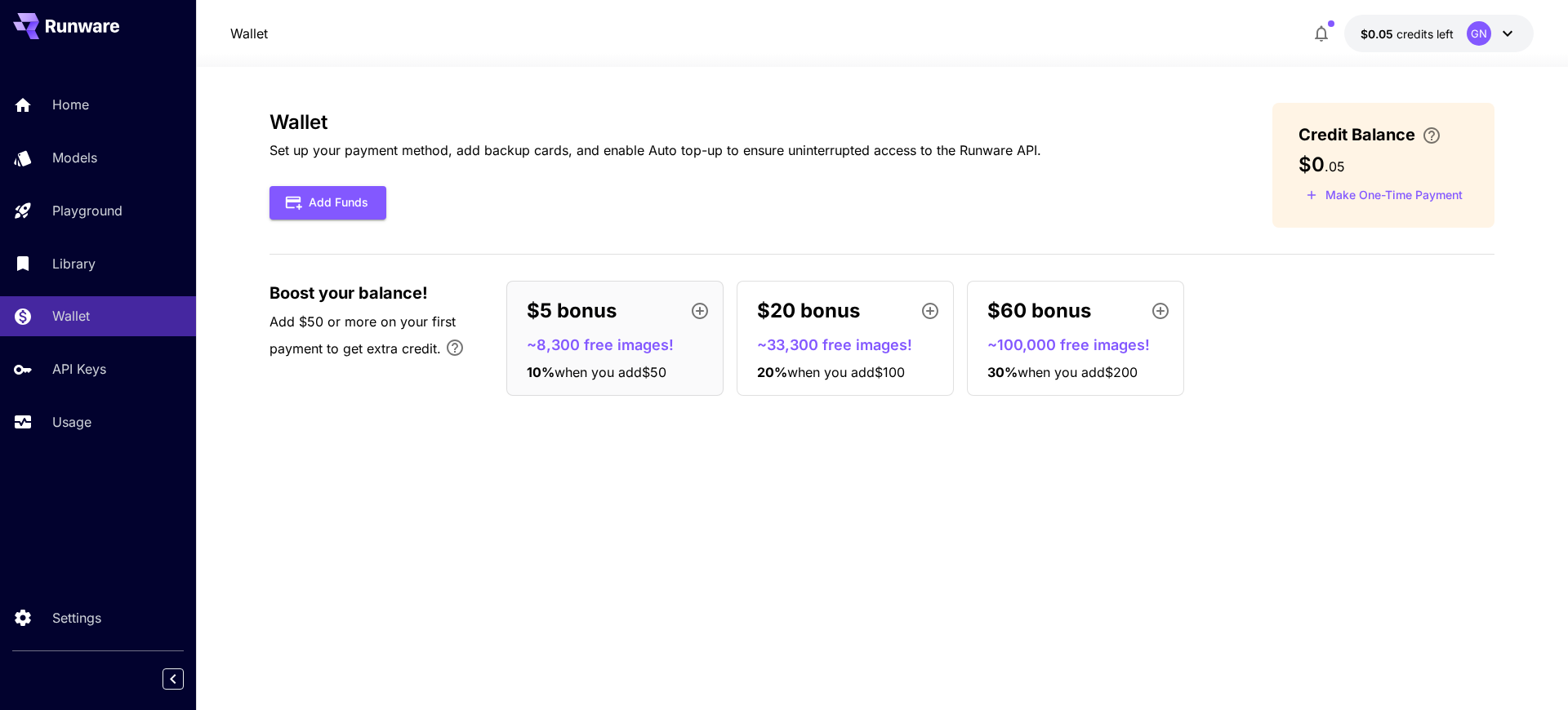
click at [824, 501] on div "Wallet Set up your payment method, add backup cards, and enable Auto top-up to …" at bounding box center [882, 388] width 1225 height 572
click at [693, 532] on div "Wallet Set up your payment method, add backup cards, and enable Auto top-up to …" at bounding box center [882, 388] width 1225 height 572
click at [736, 521] on div "Wallet Set up your payment method, add backup cards, and enable Auto top-up to …" at bounding box center [882, 388] width 1225 height 572
click at [983, 204] on div "Add Funds" at bounding box center [655, 203] width 772 height 33
click at [320, 194] on button "Add Funds" at bounding box center [328, 203] width 117 height 33
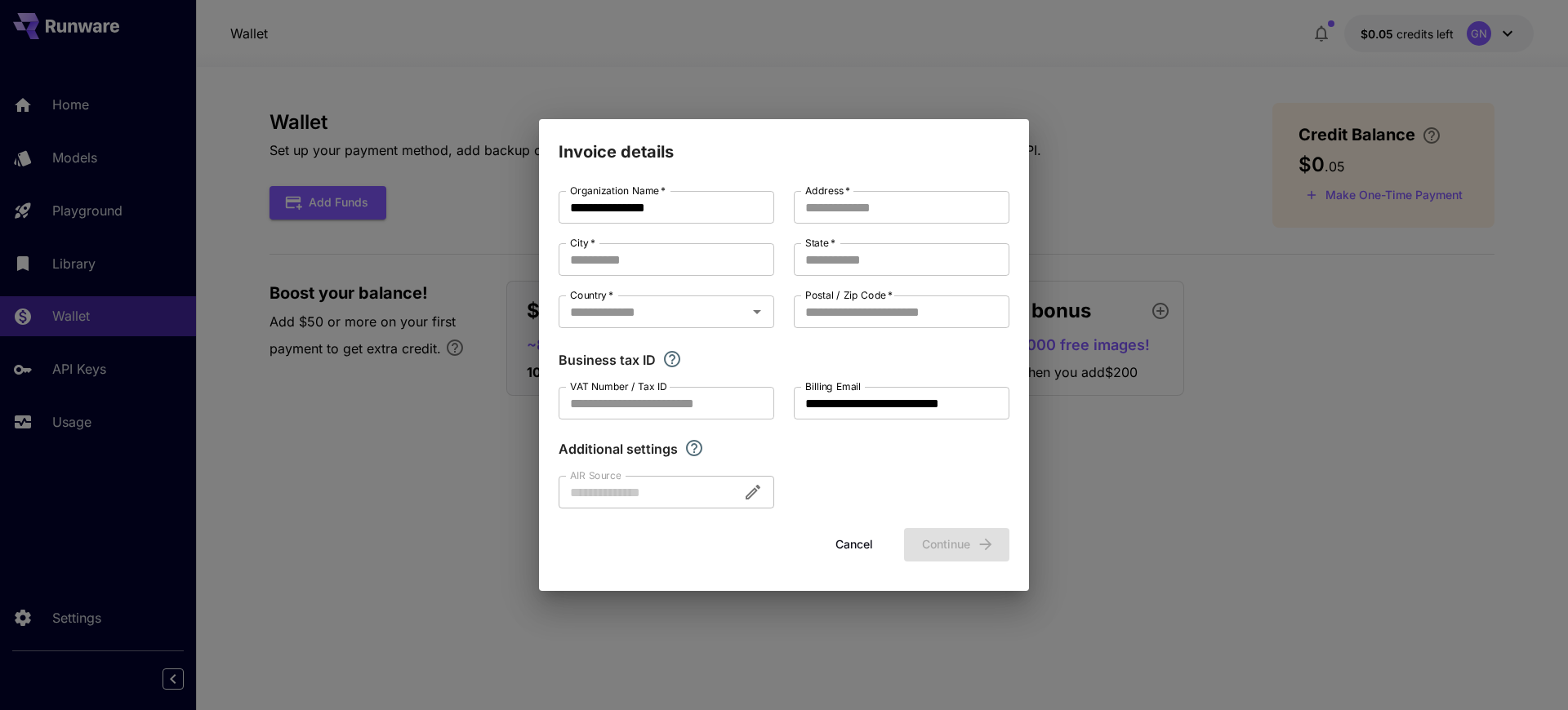
click at [1110, 170] on div "**********" at bounding box center [784, 355] width 1568 height 710
click at [1023, 135] on h2 "Invoice details" at bounding box center [784, 142] width 490 height 46
click at [850, 543] on button "Cancel" at bounding box center [855, 545] width 73 height 33
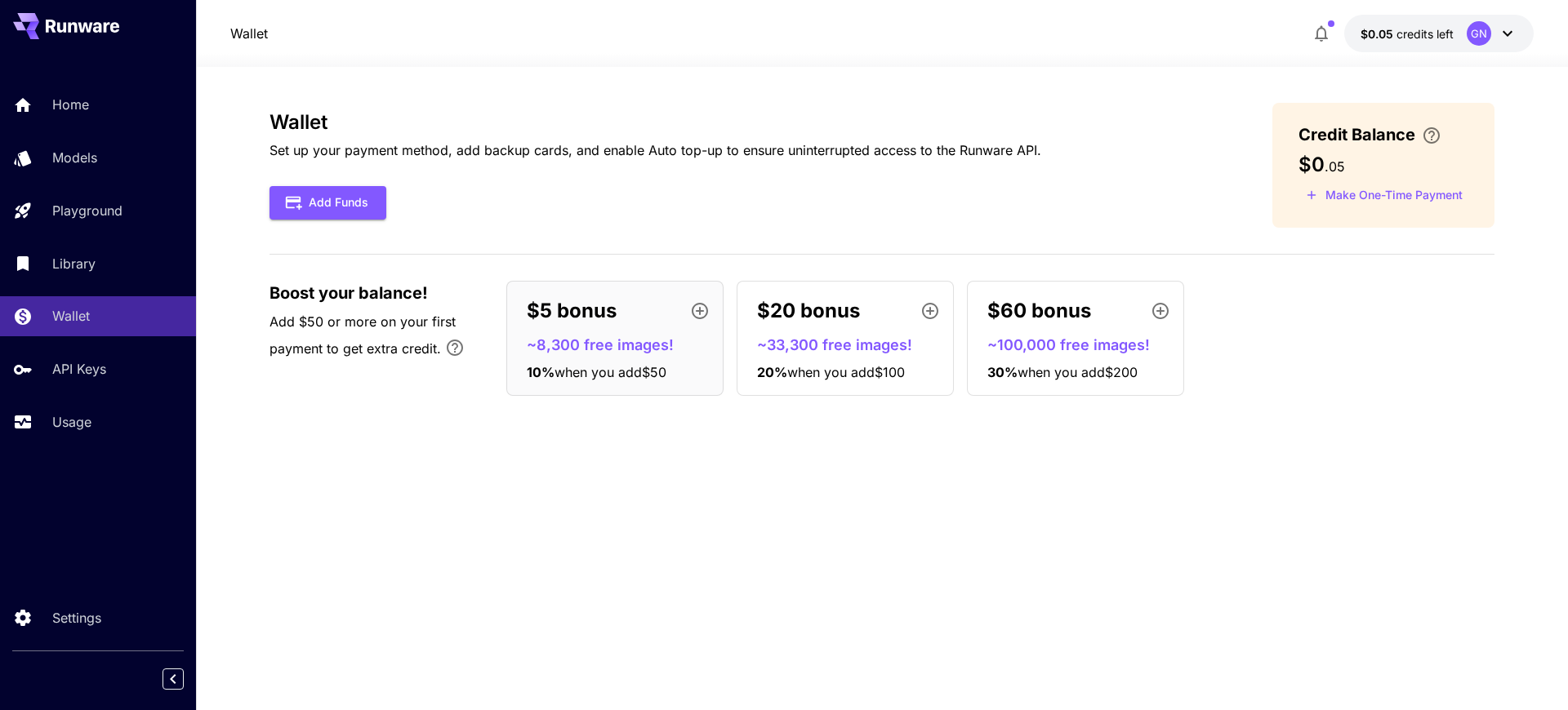
click at [1399, 202] on button "Make One-Time Payment" at bounding box center [1384, 195] width 172 height 25
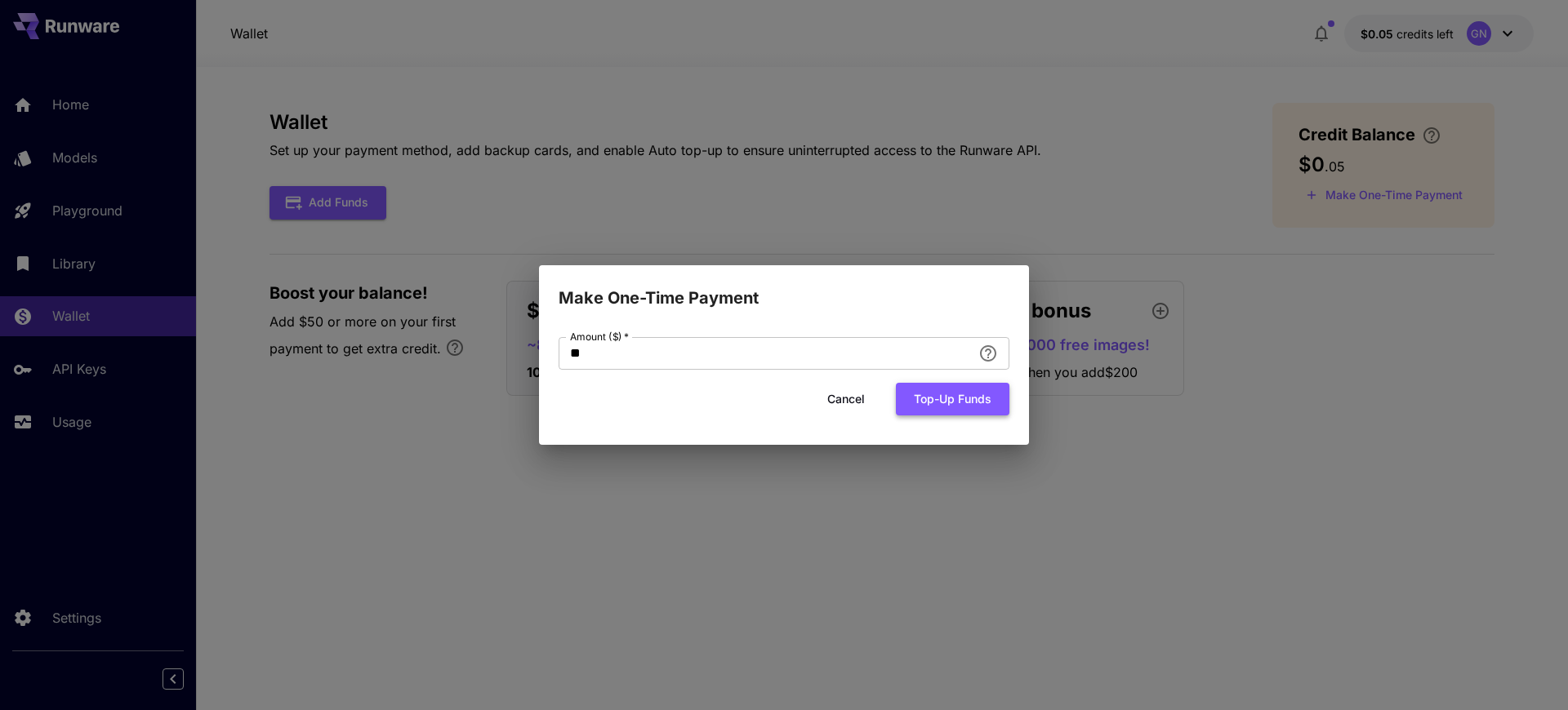
click at [965, 396] on button "Top-up funds" at bounding box center [953, 400] width 113 height 33
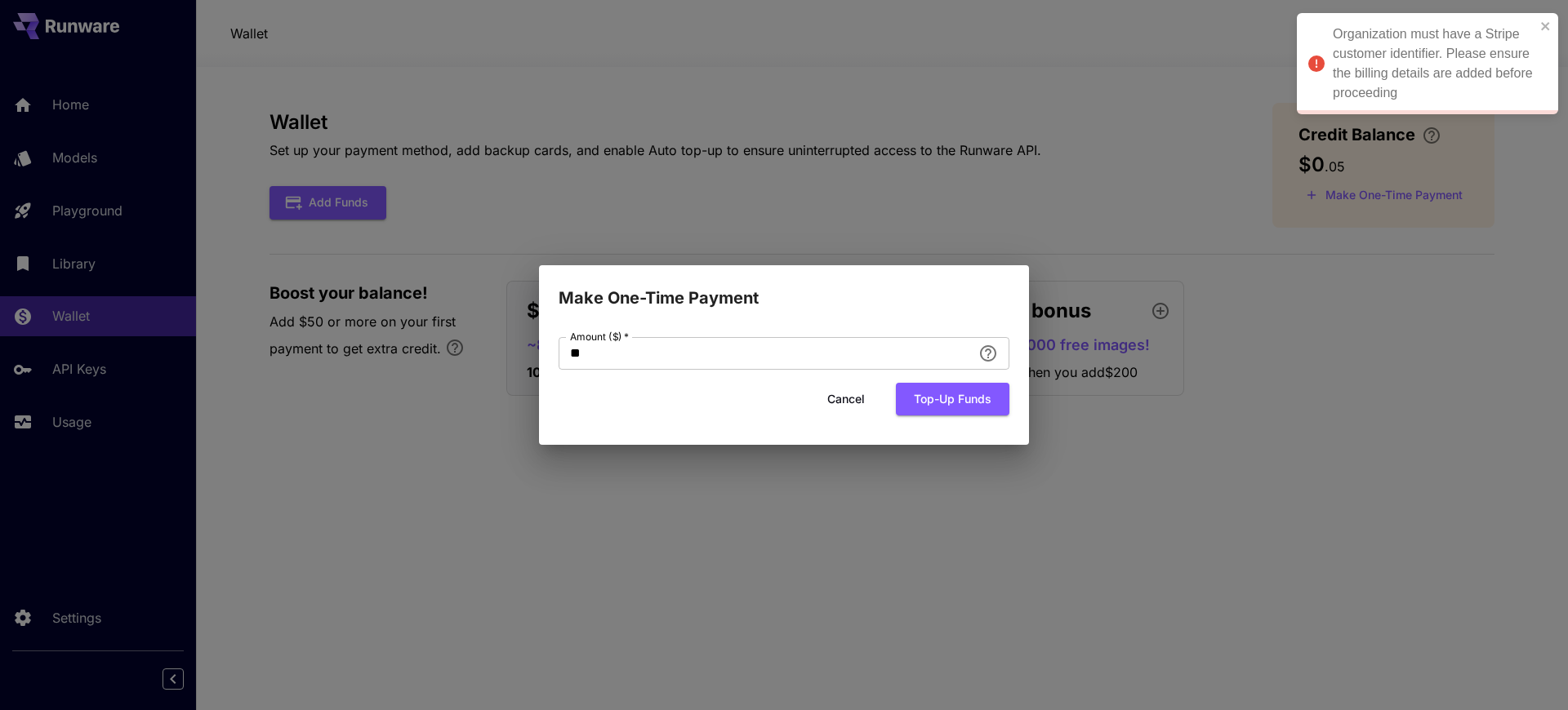
click at [1235, 119] on div "Make One-Time Payment Amount ($)   * ** Amount ($)   * Cancel Top-up funds" at bounding box center [784, 355] width 1568 height 710
click at [856, 402] on button "Cancel" at bounding box center [846, 400] width 73 height 33
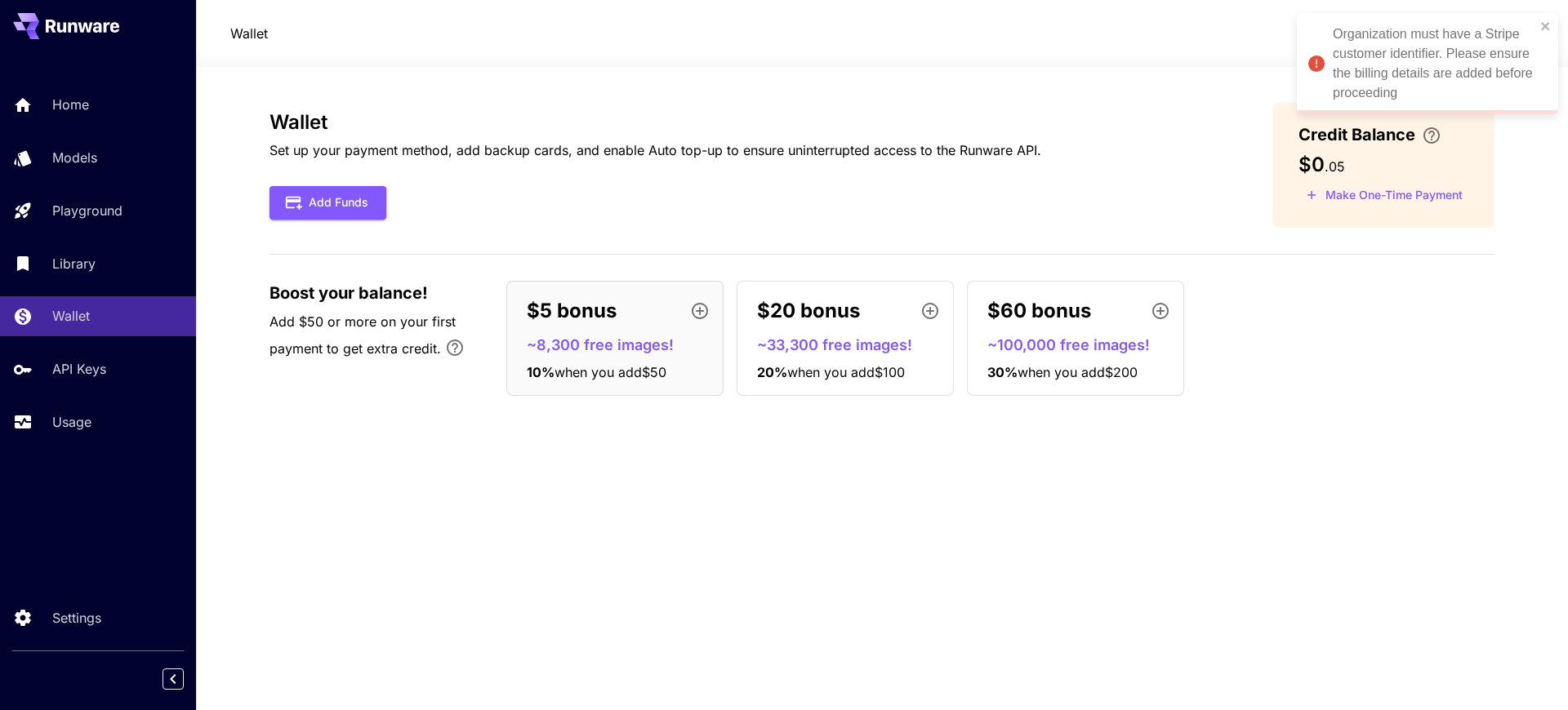
click at [722, 96] on div "Wallet Set up your payment method, add backup cards, and enable Auto top-up to …" at bounding box center [882, 388] width 1225 height 643
click at [300, 216] on button "Add Funds" at bounding box center [328, 203] width 117 height 33
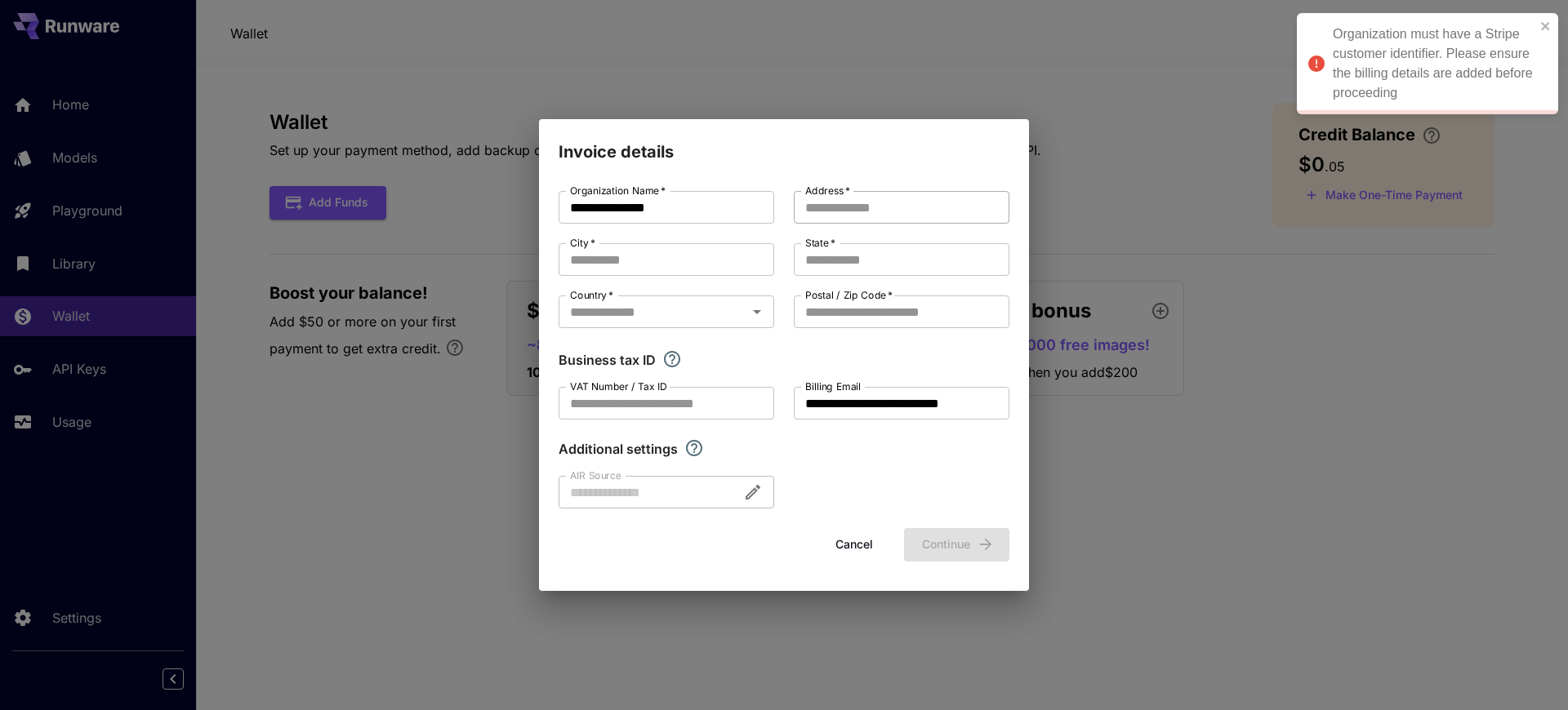
click at [945, 209] on input "Address   *" at bounding box center [901, 207] width 215 height 33
click at [1084, 386] on div "**********" at bounding box center [784, 355] width 1568 height 710
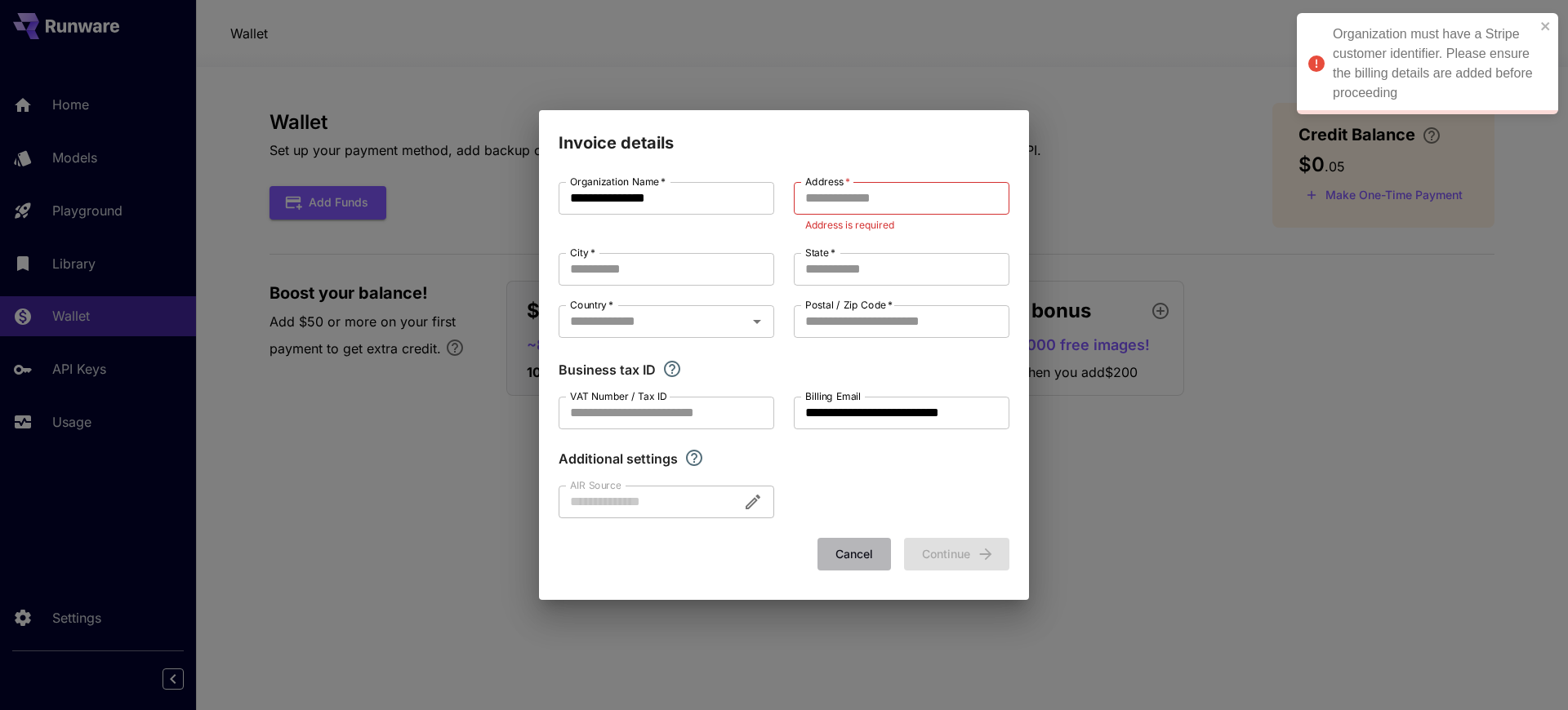
click at [838, 568] on button "Cancel" at bounding box center [855, 555] width 73 height 33
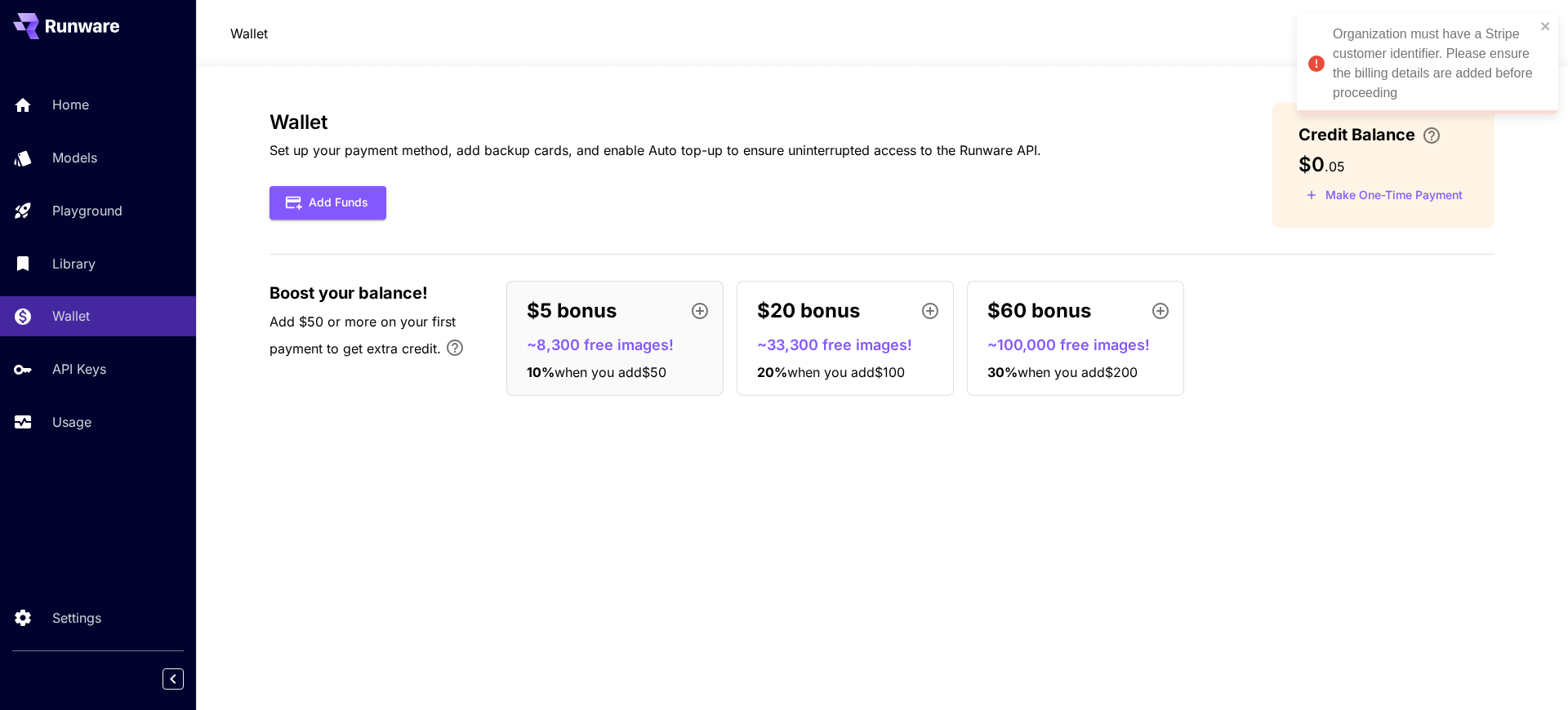
click at [827, 533] on div "Wallet Set up your payment method, add backup cards, and enable Auto top-up to …" at bounding box center [882, 388] width 1225 height 572
click at [1028, 547] on div "Wallet Set up your payment method, add backup cards, and enable Auto top-up to …" at bounding box center [882, 388] width 1225 height 572
